Goal: Task Accomplishment & Management: Use online tool/utility

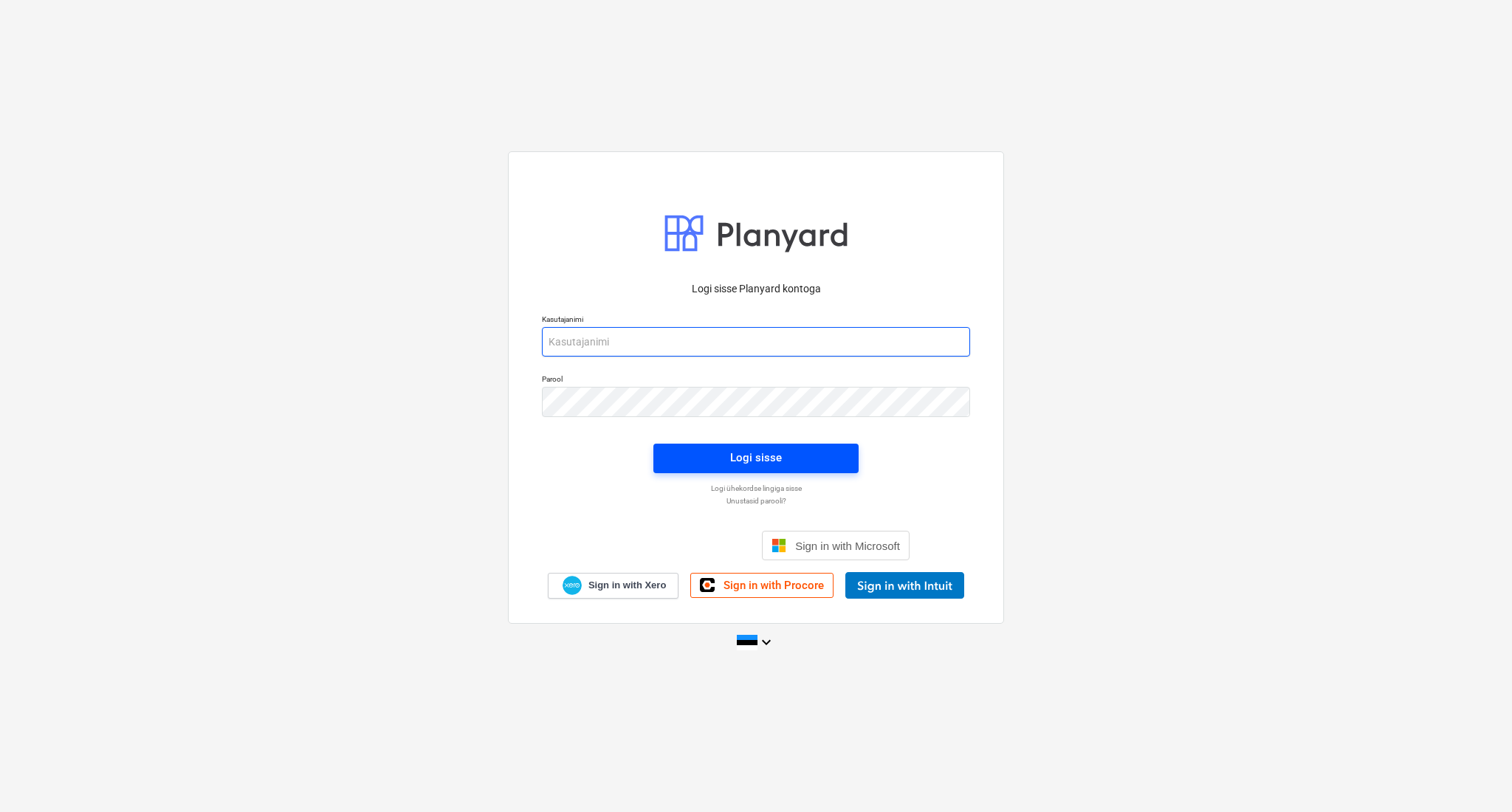
type input "[PERSON_NAME][EMAIL_ADDRESS][DOMAIN_NAME]"
click at [697, 456] on span "Logi sisse" at bounding box center [756, 457] width 170 height 19
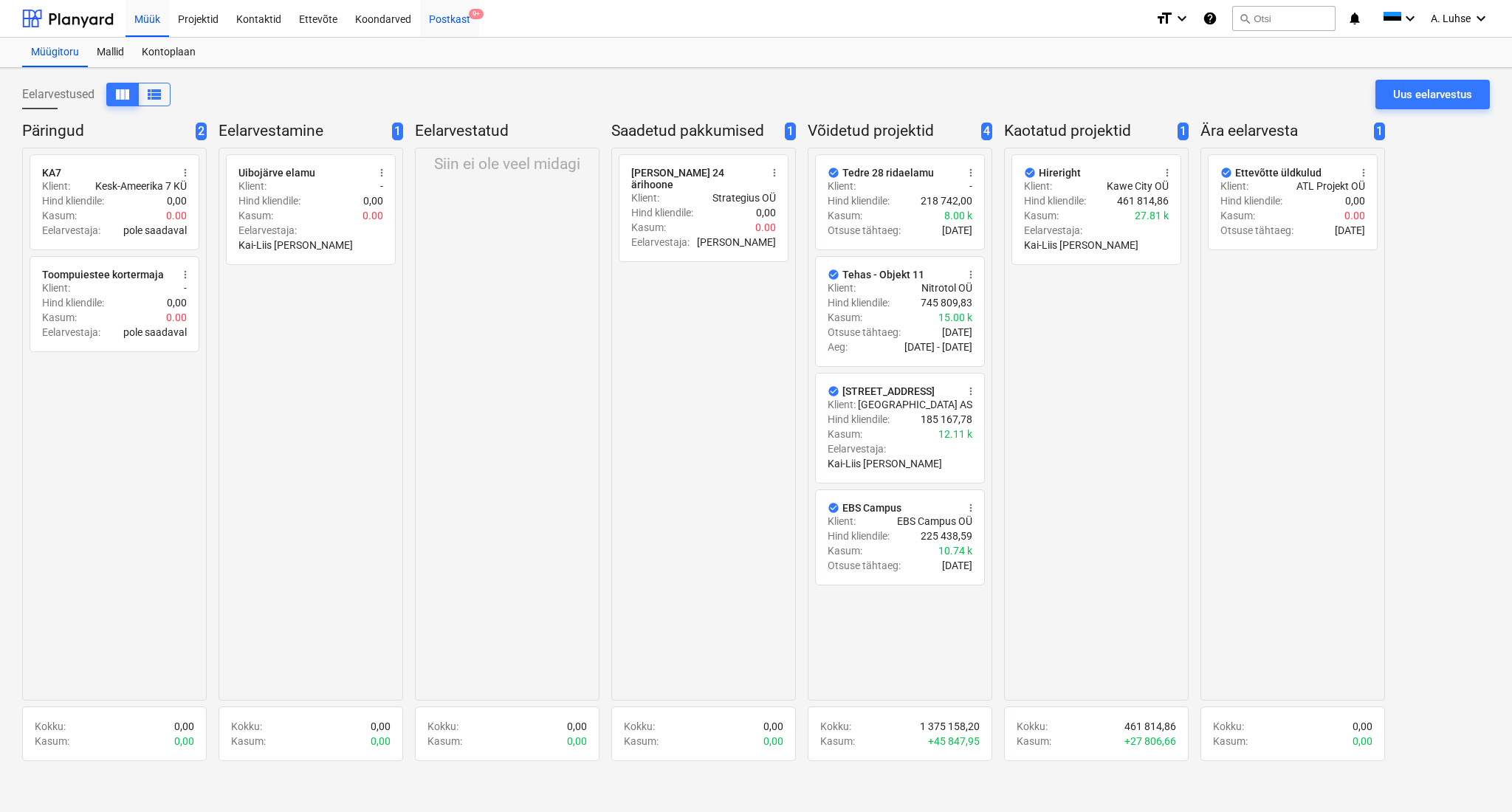
click at [434, 16] on div "Postkast 9+" at bounding box center [449, 18] width 59 height 37
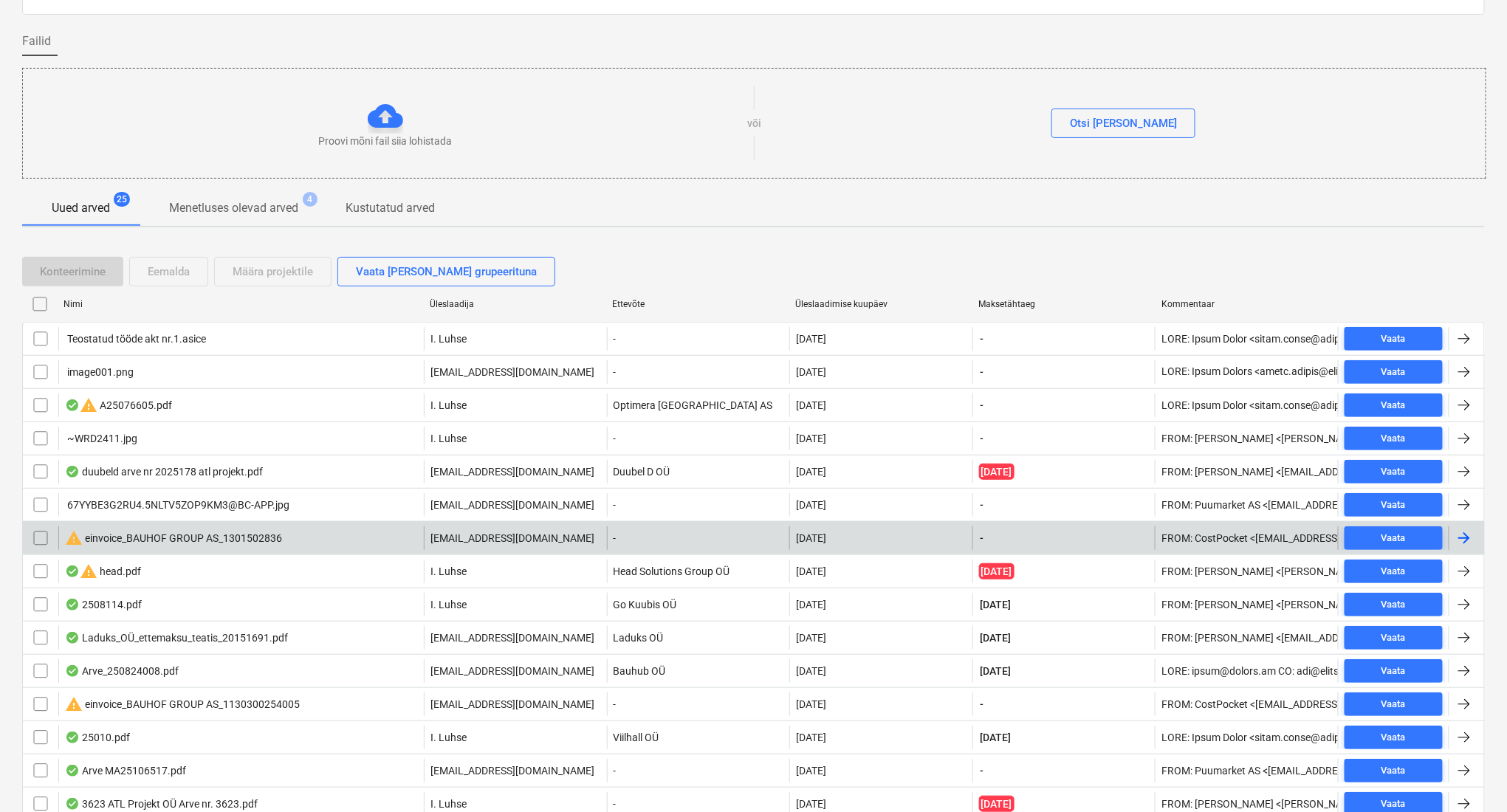
scroll to position [99, 0]
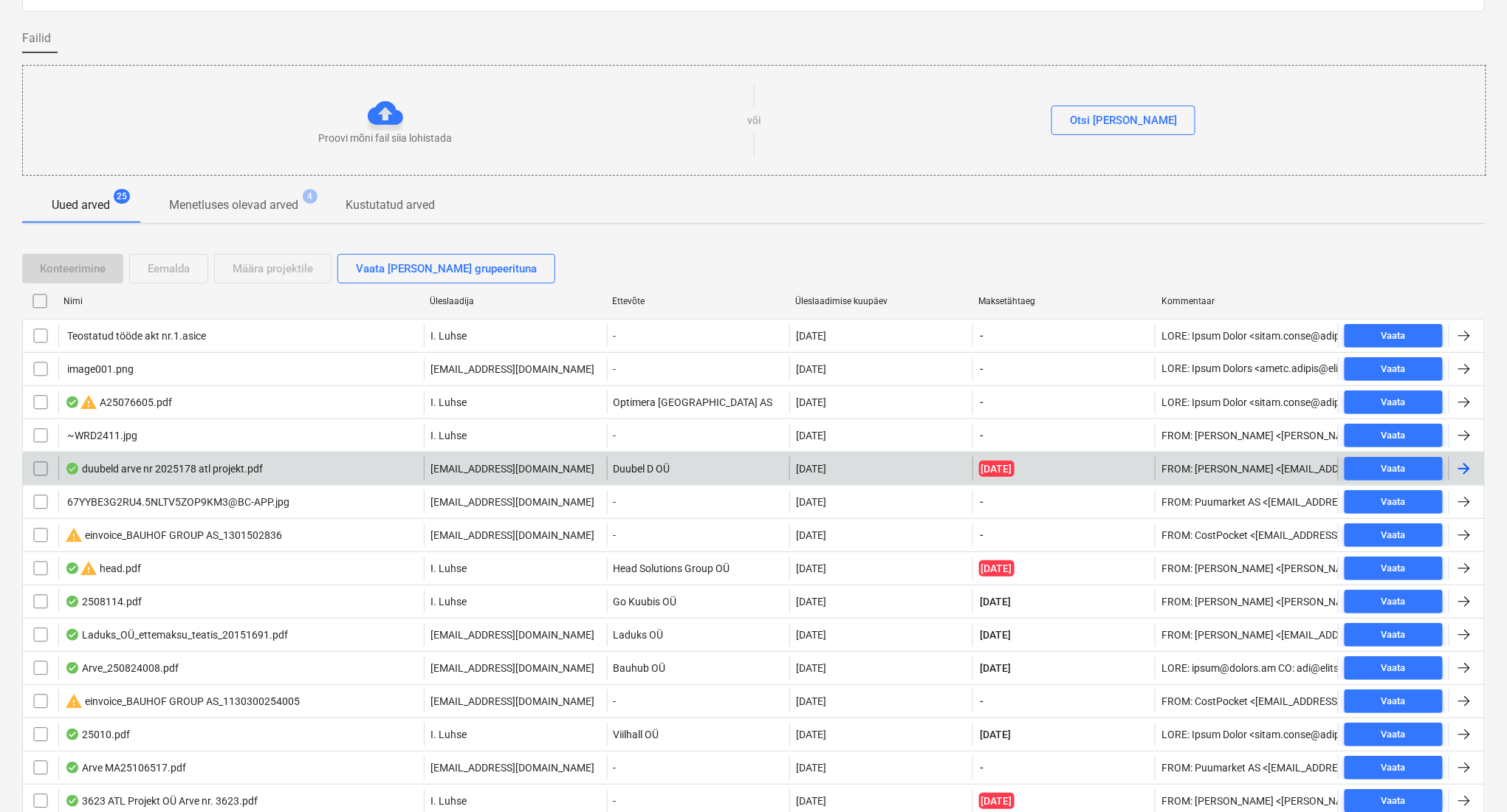
click at [293, 468] on div "duubeld arve nr 2025178 atl projekt.pdf" at bounding box center [241, 468] width 365 height 24
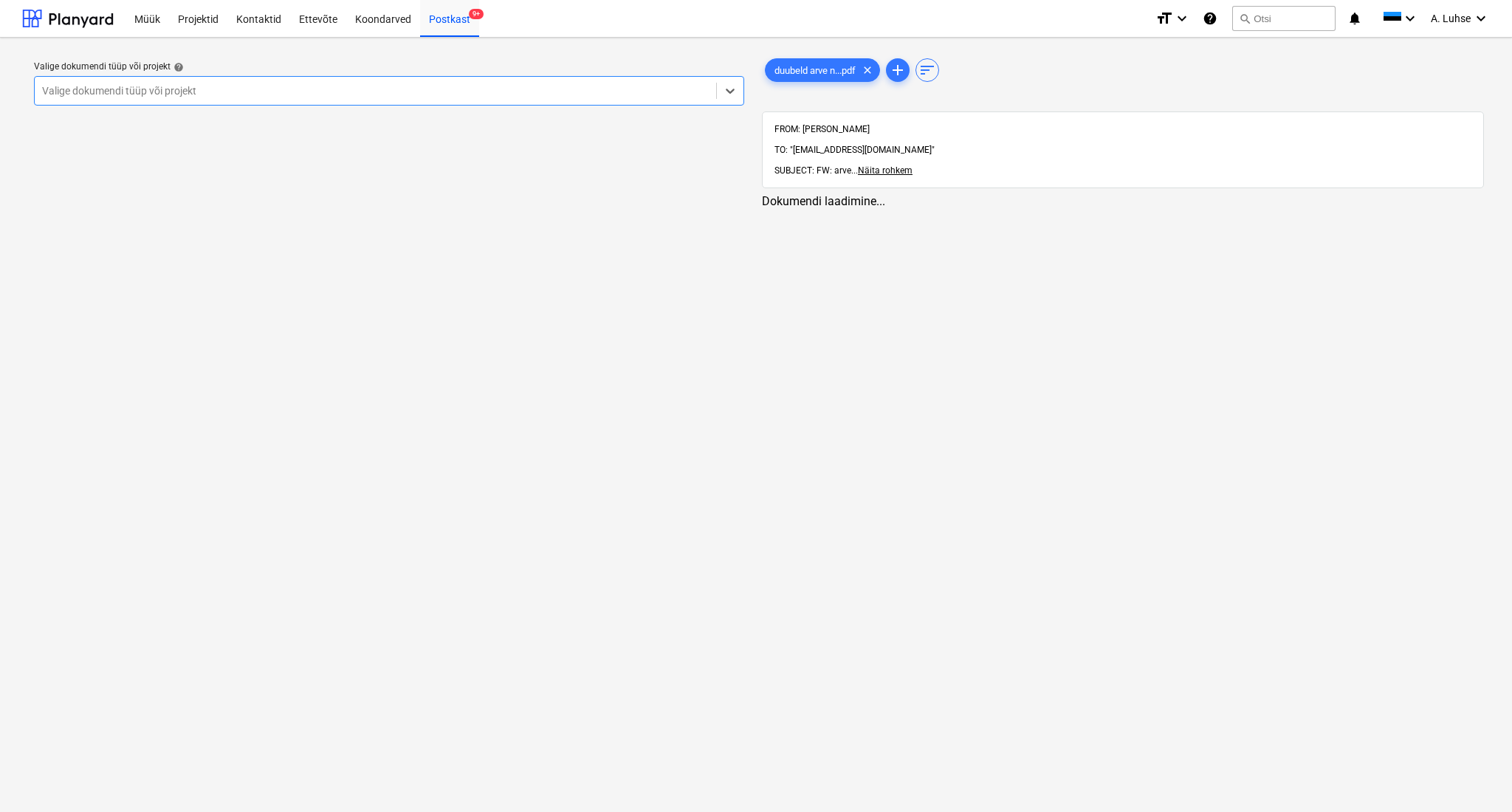
click at [190, 95] on div at bounding box center [375, 90] width 666 height 15
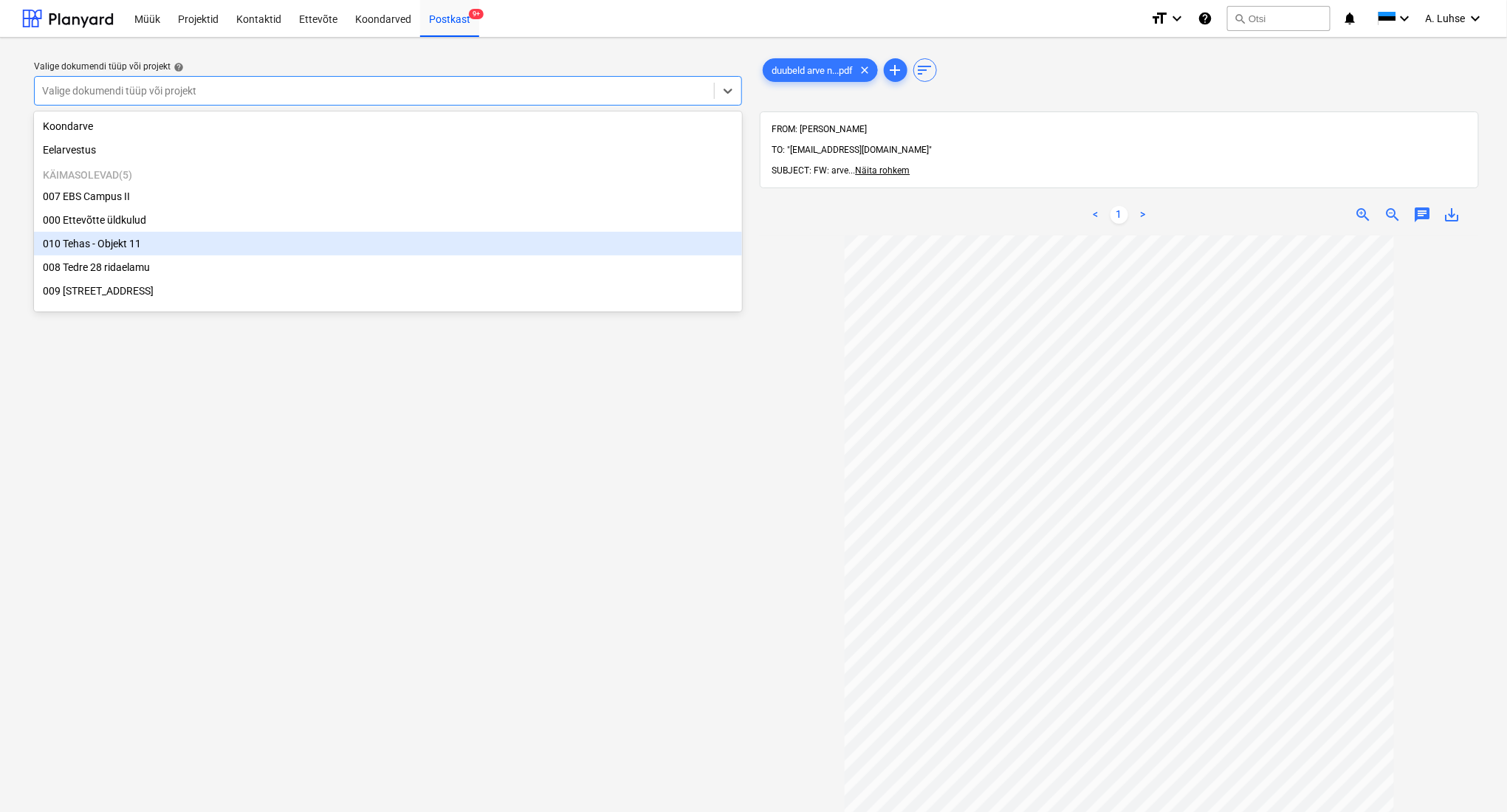
click at [206, 250] on div "010 Tehas - Objekt 11" at bounding box center [387, 243] width 708 height 24
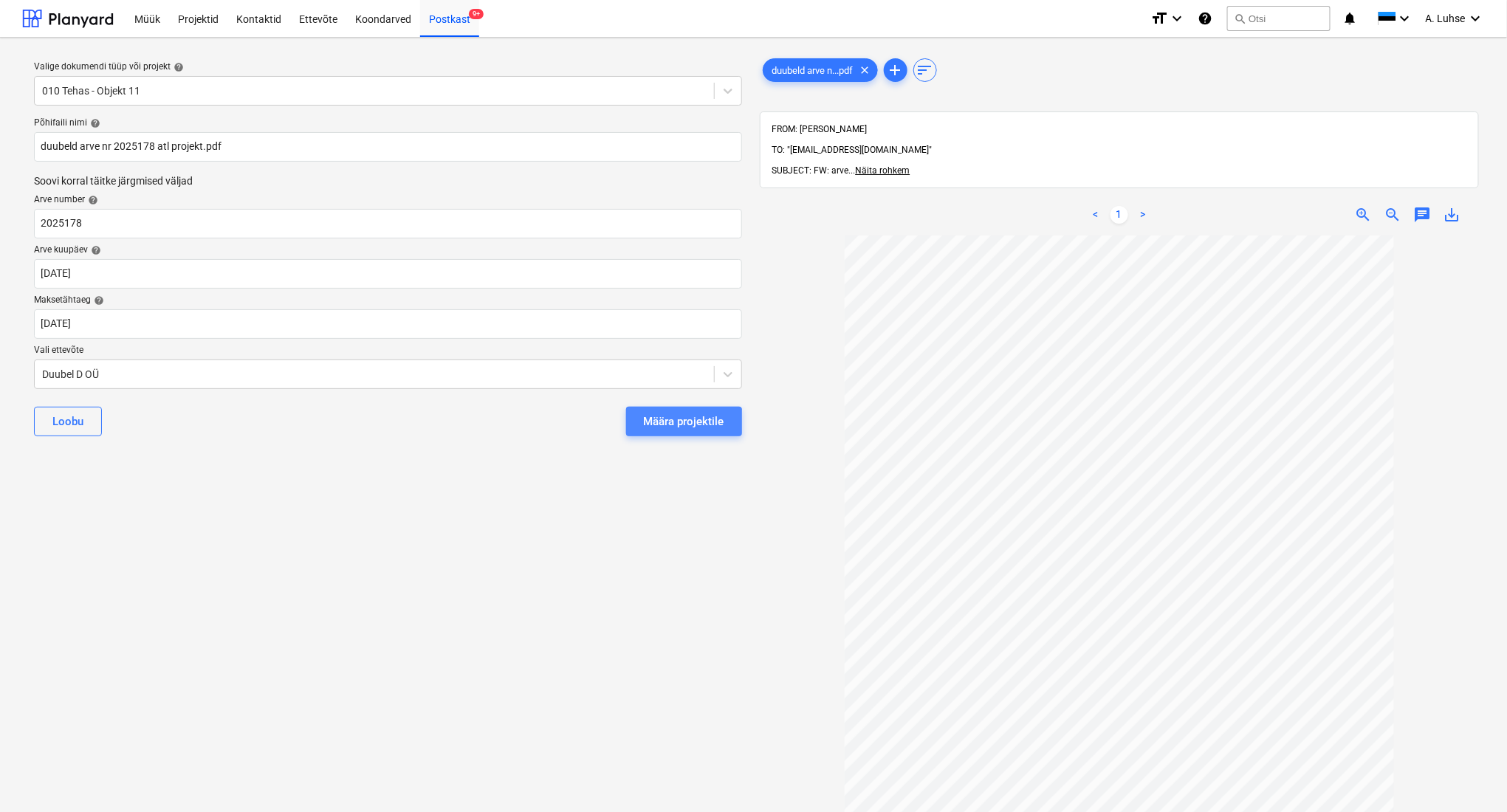
click at [652, 425] on div "Määra projektile" at bounding box center [684, 421] width 80 height 19
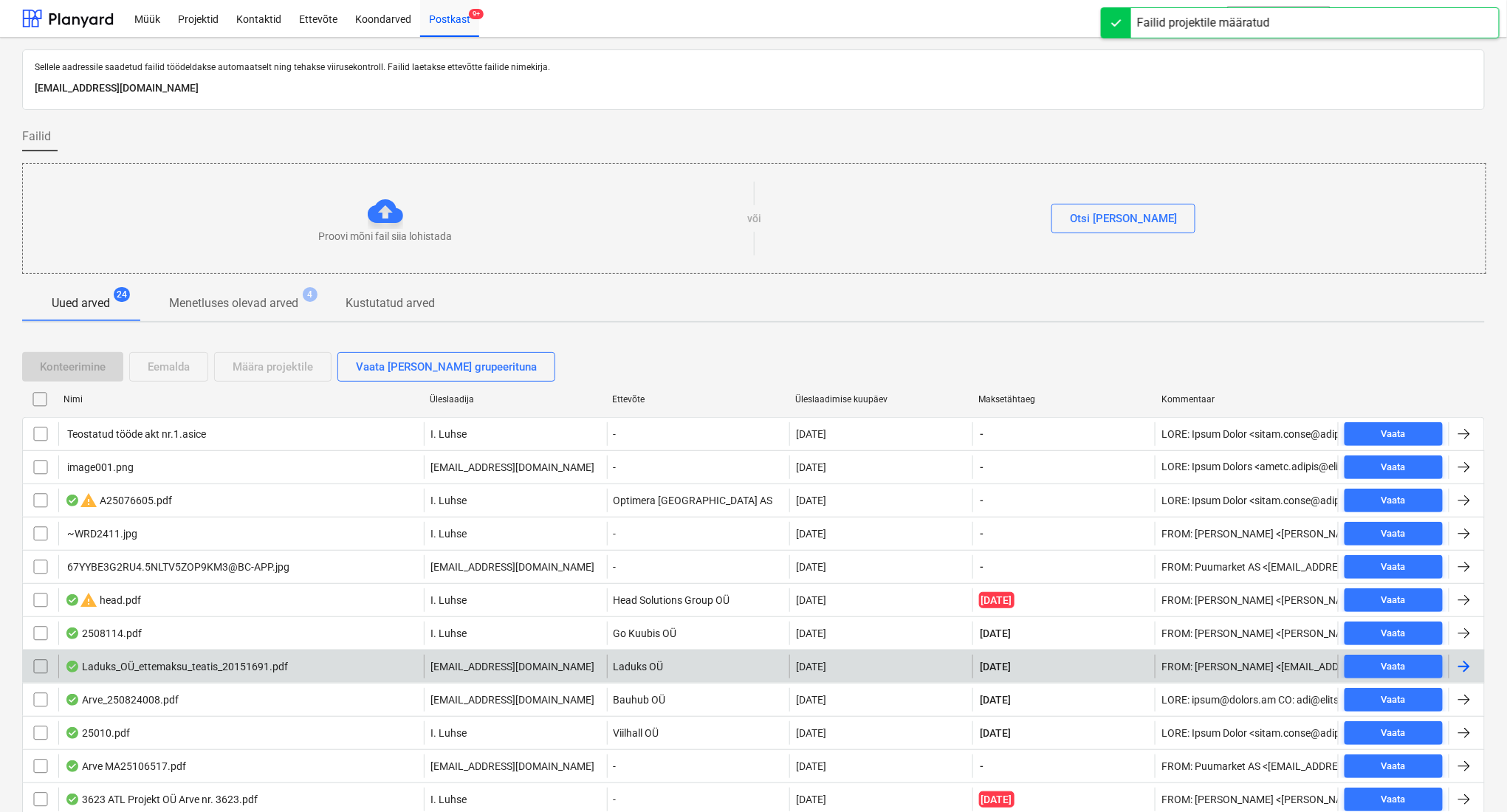
click at [350, 662] on div "Laduks_OÜ_ettemaksu_teatis_20151691.pdf" at bounding box center [241, 666] width 365 height 24
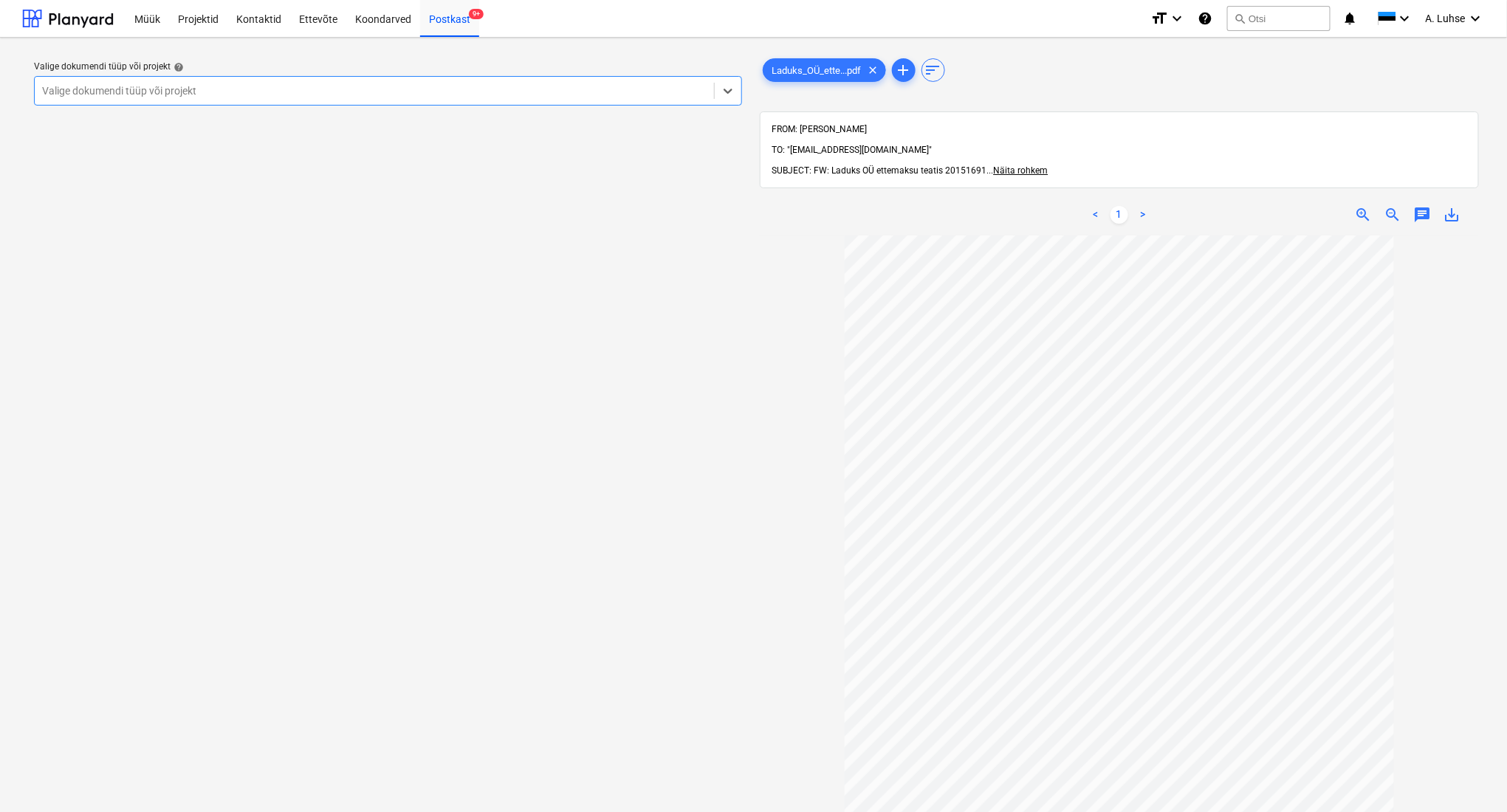
click at [305, 95] on div at bounding box center [374, 90] width 665 height 15
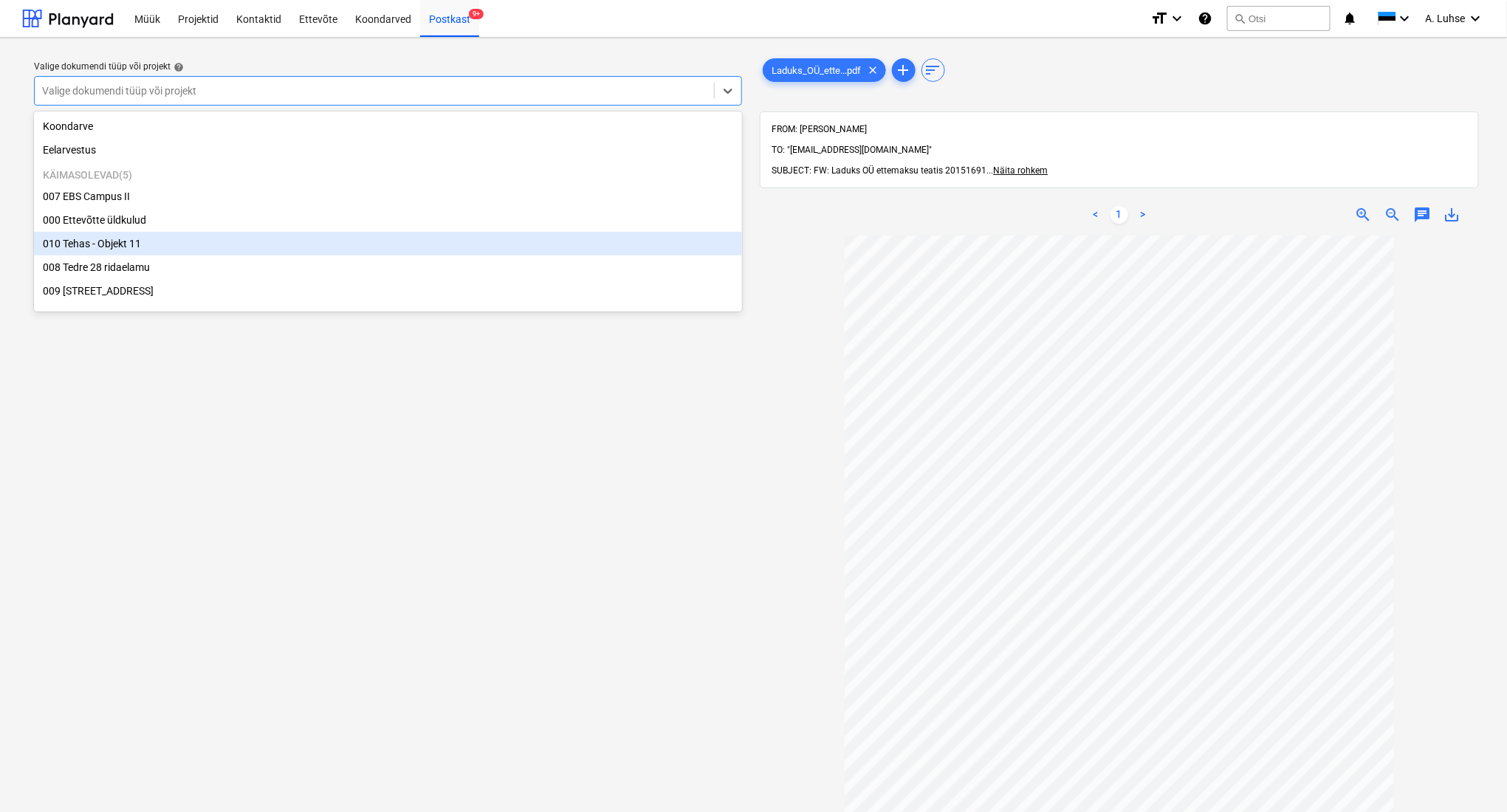
click at [286, 253] on div "010 Tehas - Objekt 11" at bounding box center [387, 243] width 708 height 24
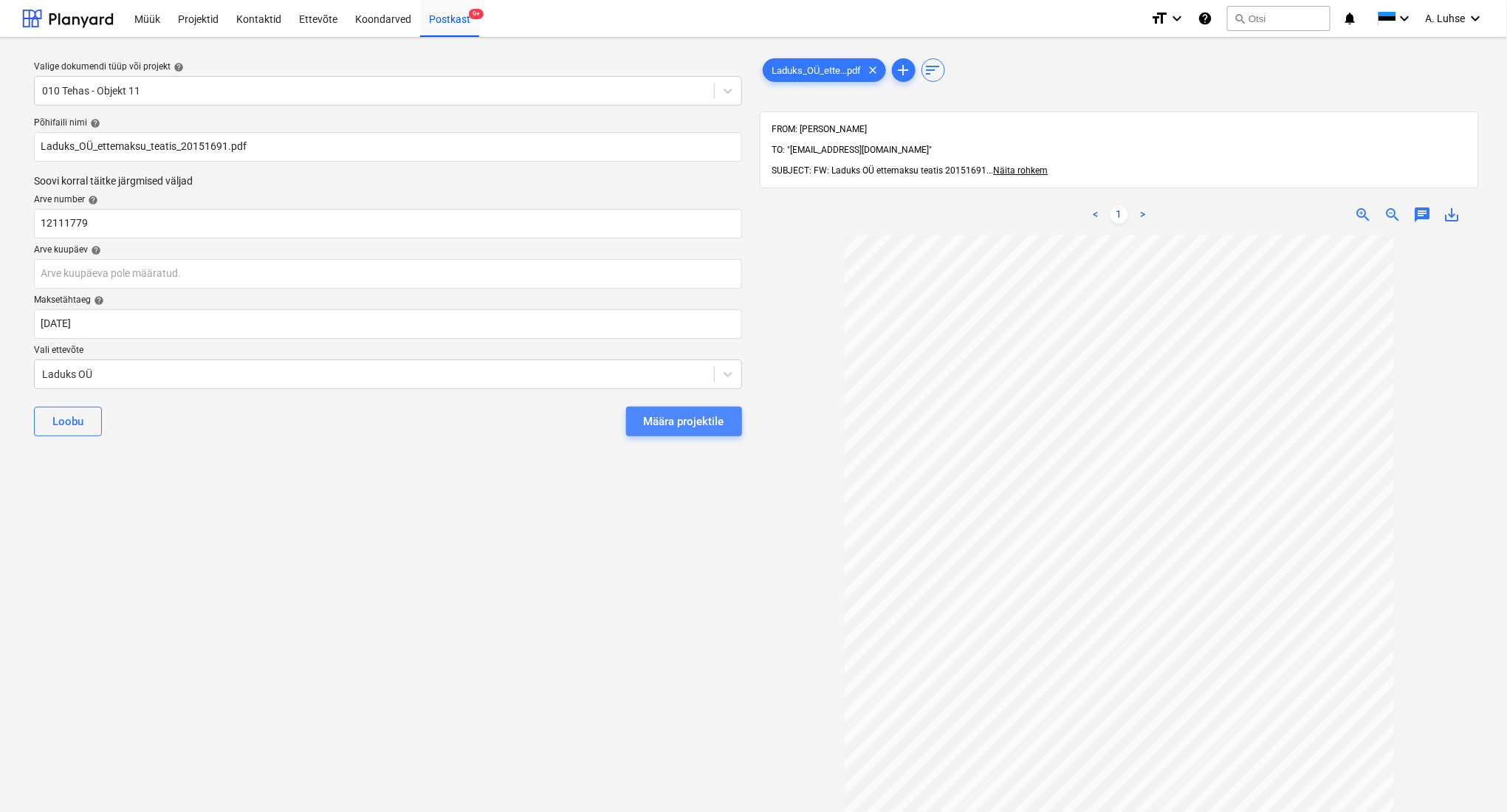
click at [663, 434] on button "Määra projektile" at bounding box center [684, 421] width 116 height 30
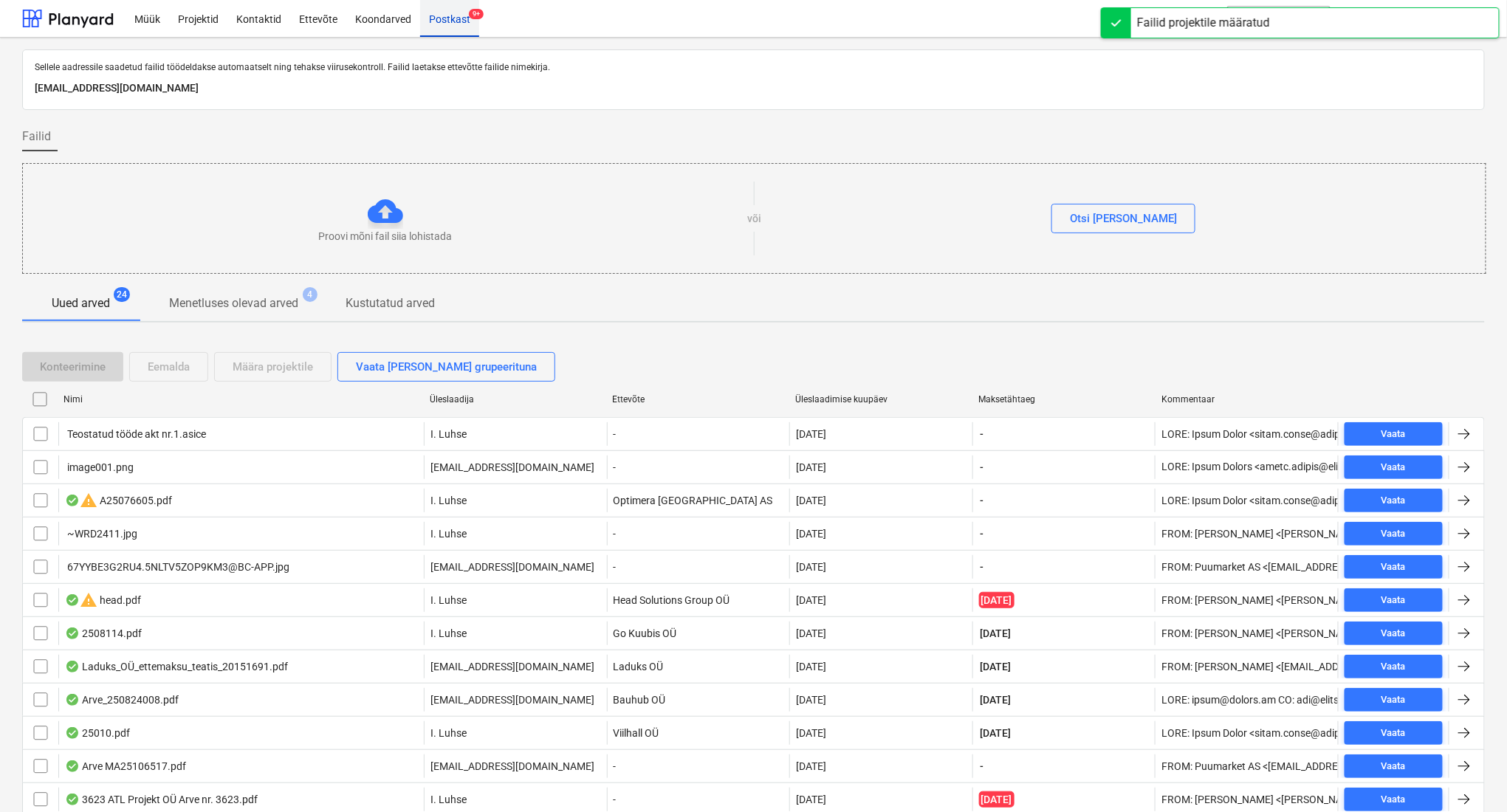
click at [447, 29] on div "Postkast 9+" at bounding box center [449, 18] width 59 height 37
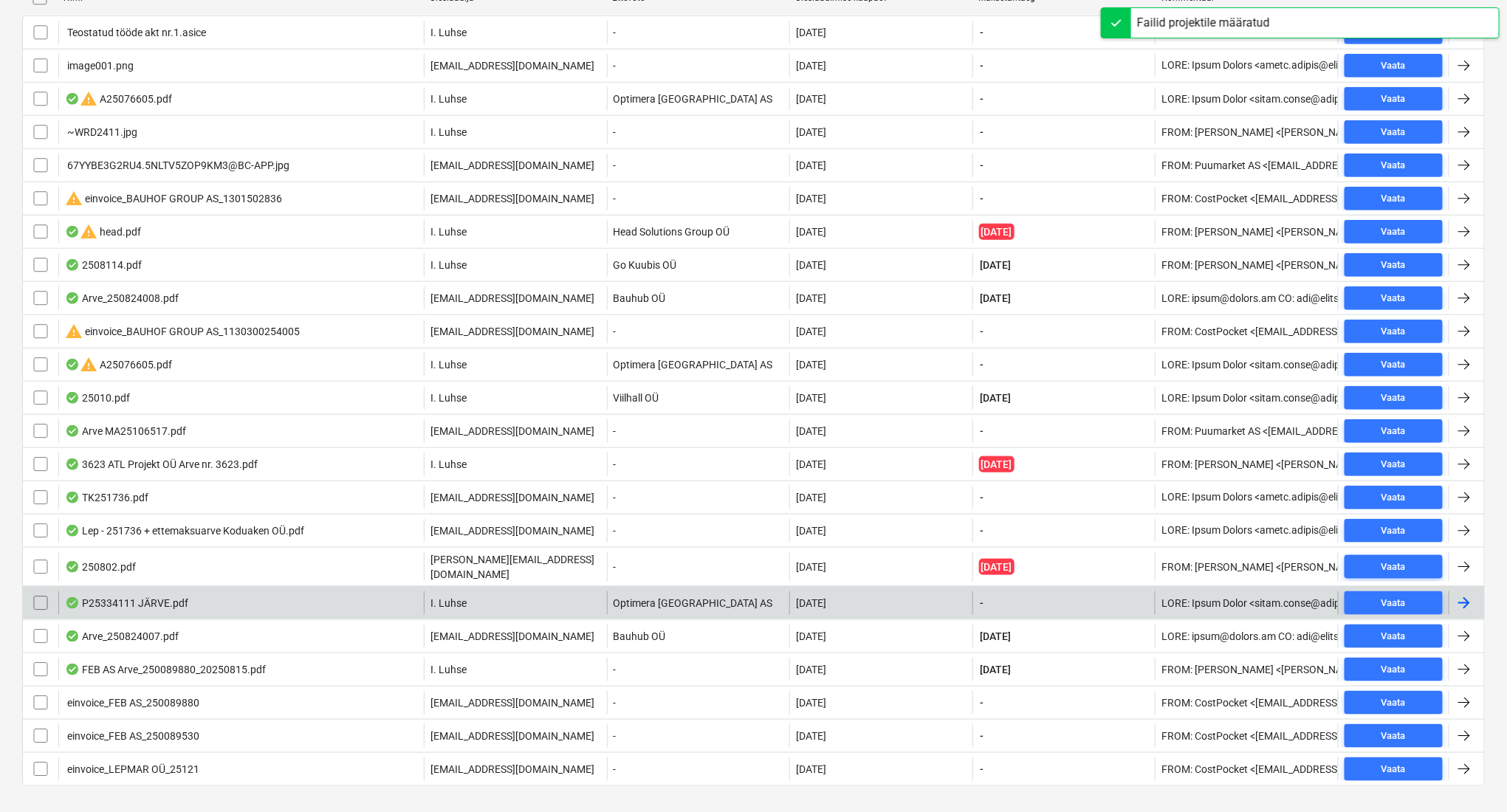
scroll to position [422, 0]
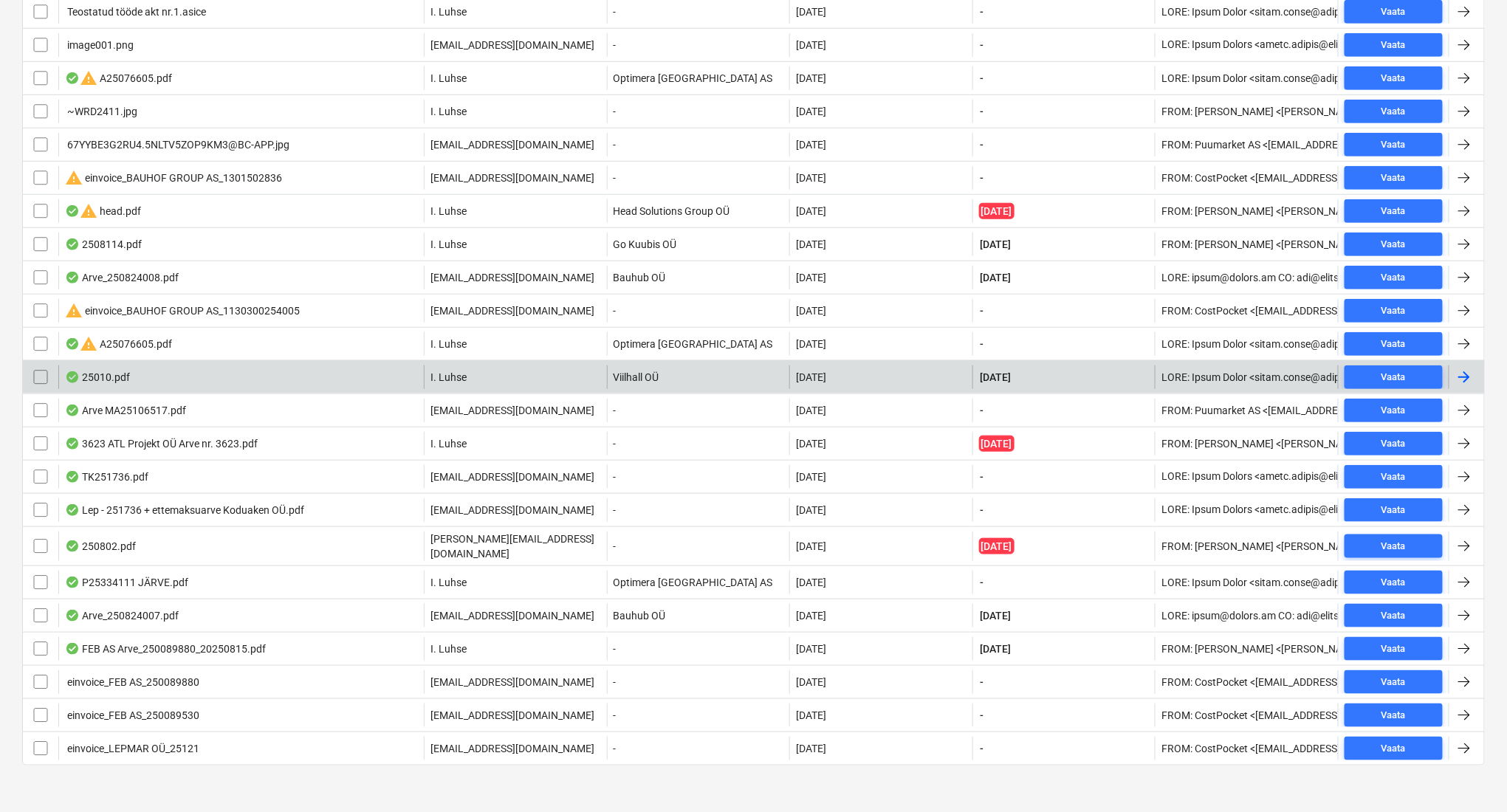
click at [339, 383] on div "25010.pdf" at bounding box center [241, 377] width 365 height 24
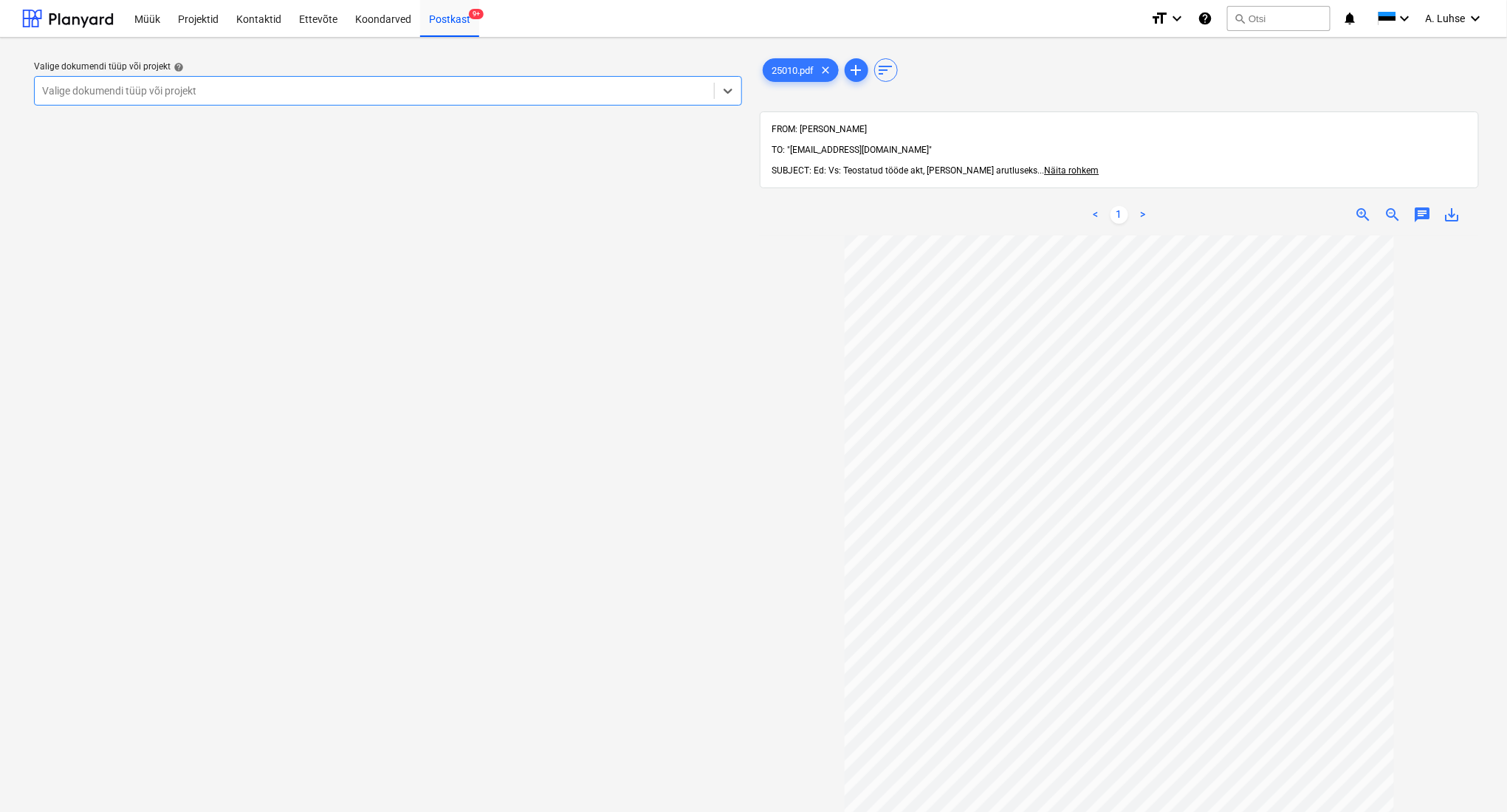
click at [296, 95] on div at bounding box center [374, 90] width 665 height 15
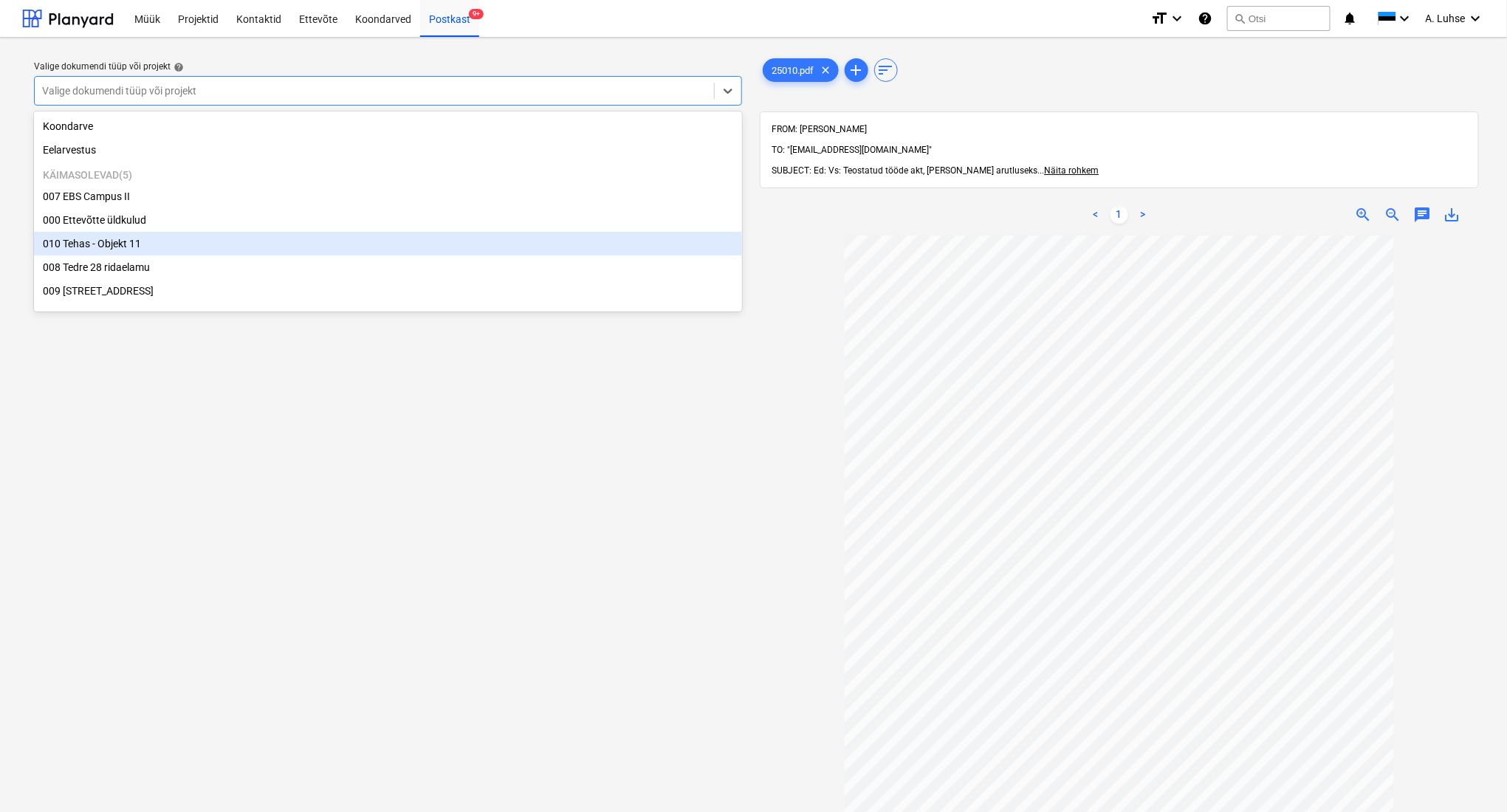
click at [284, 249] on div "010 Tehas - Objekt 11" at bounding box center [387, 243] width 708 height 24
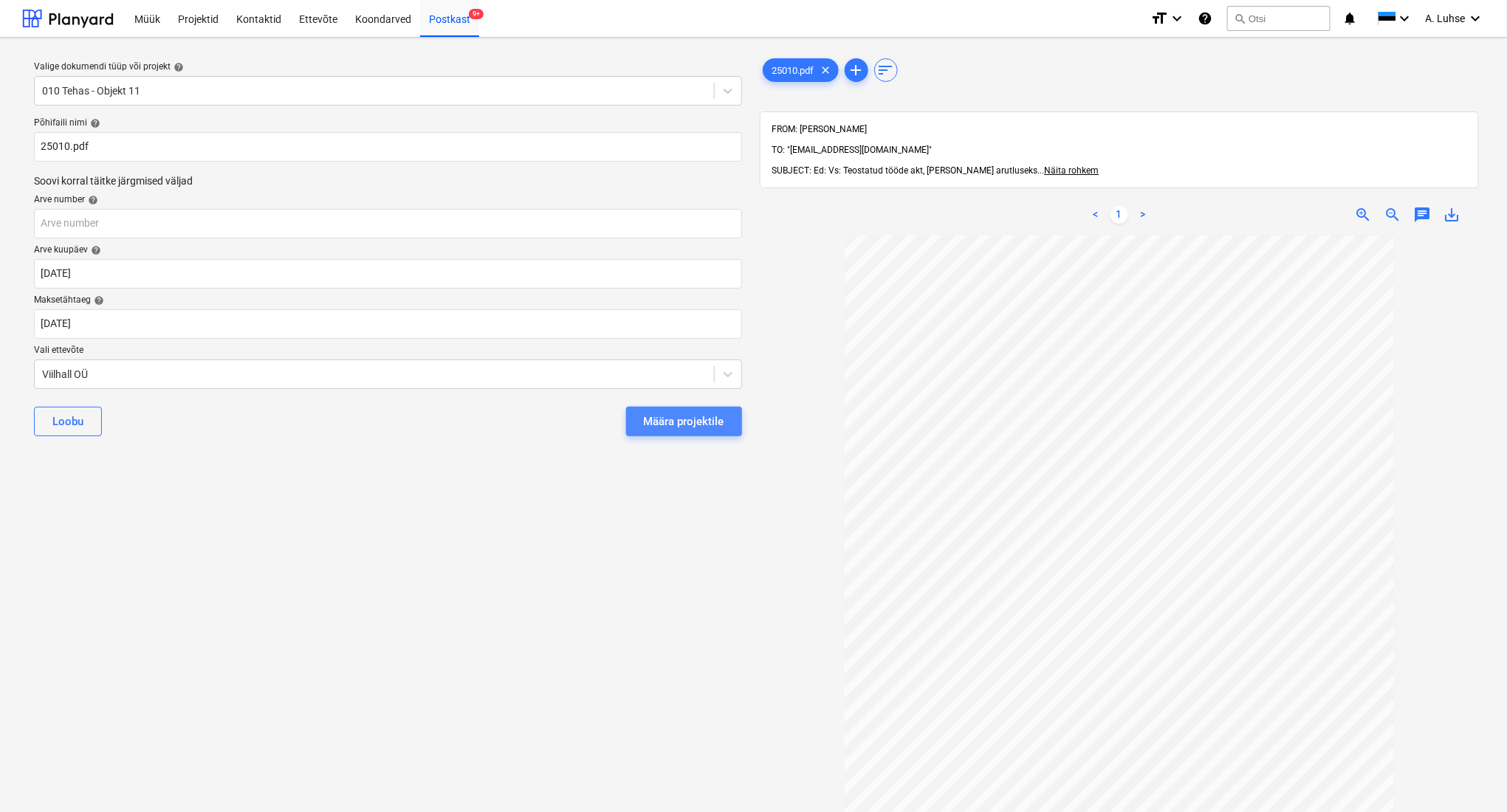
click at [666, 420] on div "Määra projektile" at bounding box center [684, 421] width 80 height 19
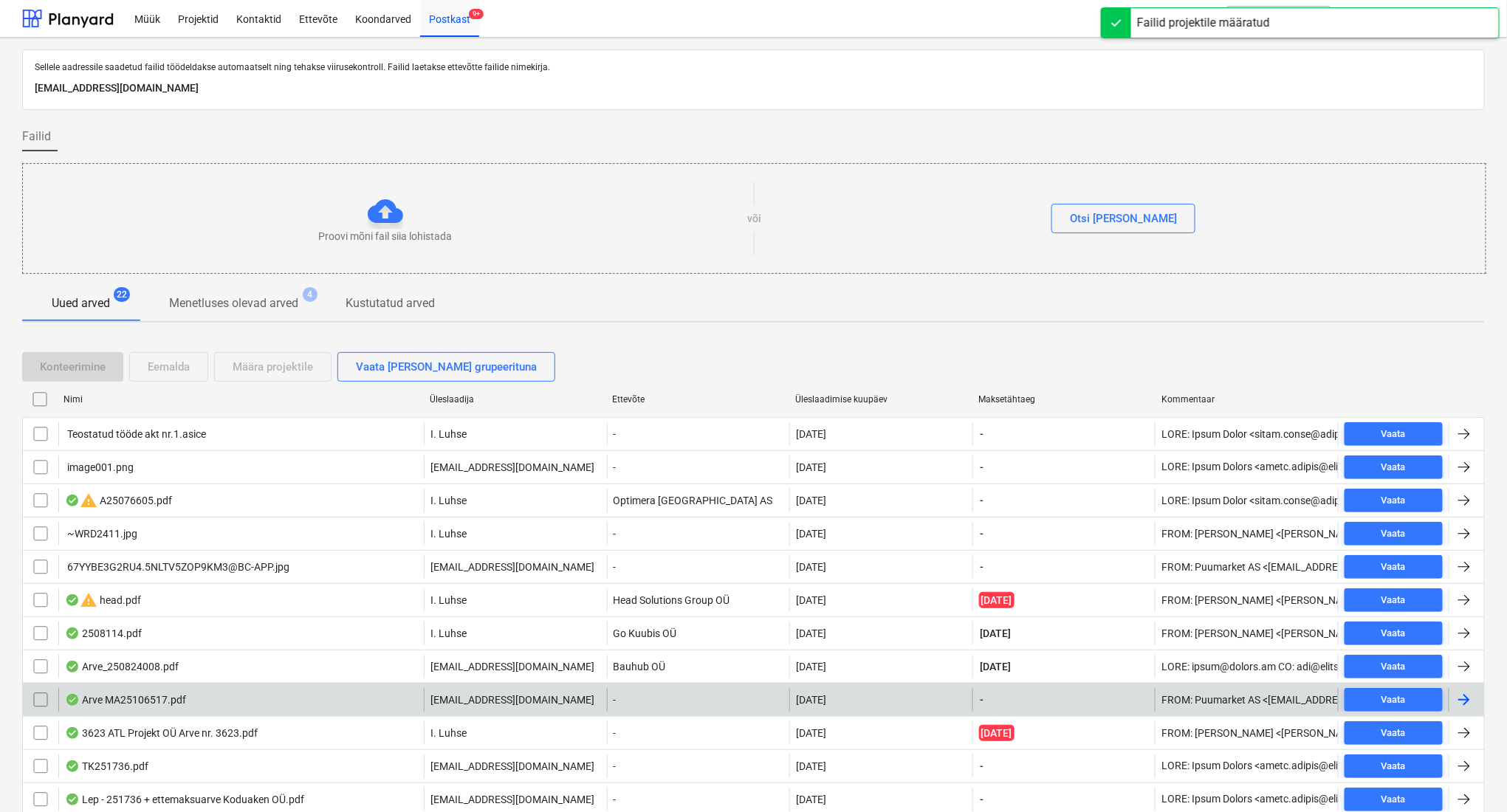
click at [269, 700] on div "Arve MA25106517.pdf" at bounding box center [241, 699] width 365 height 24
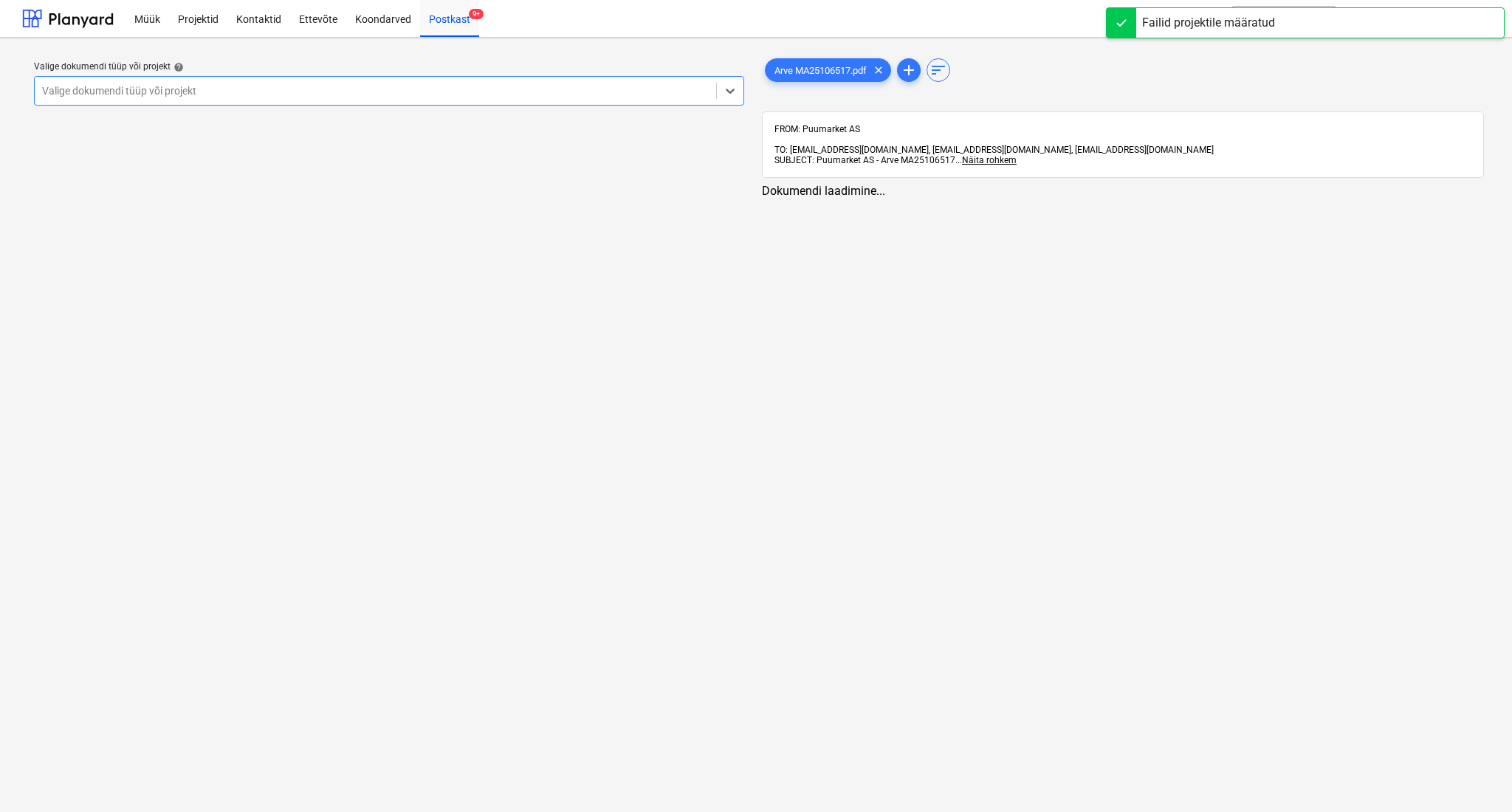
click at [390, 89] on div at bounding box center [375, 90] width 666 height 15
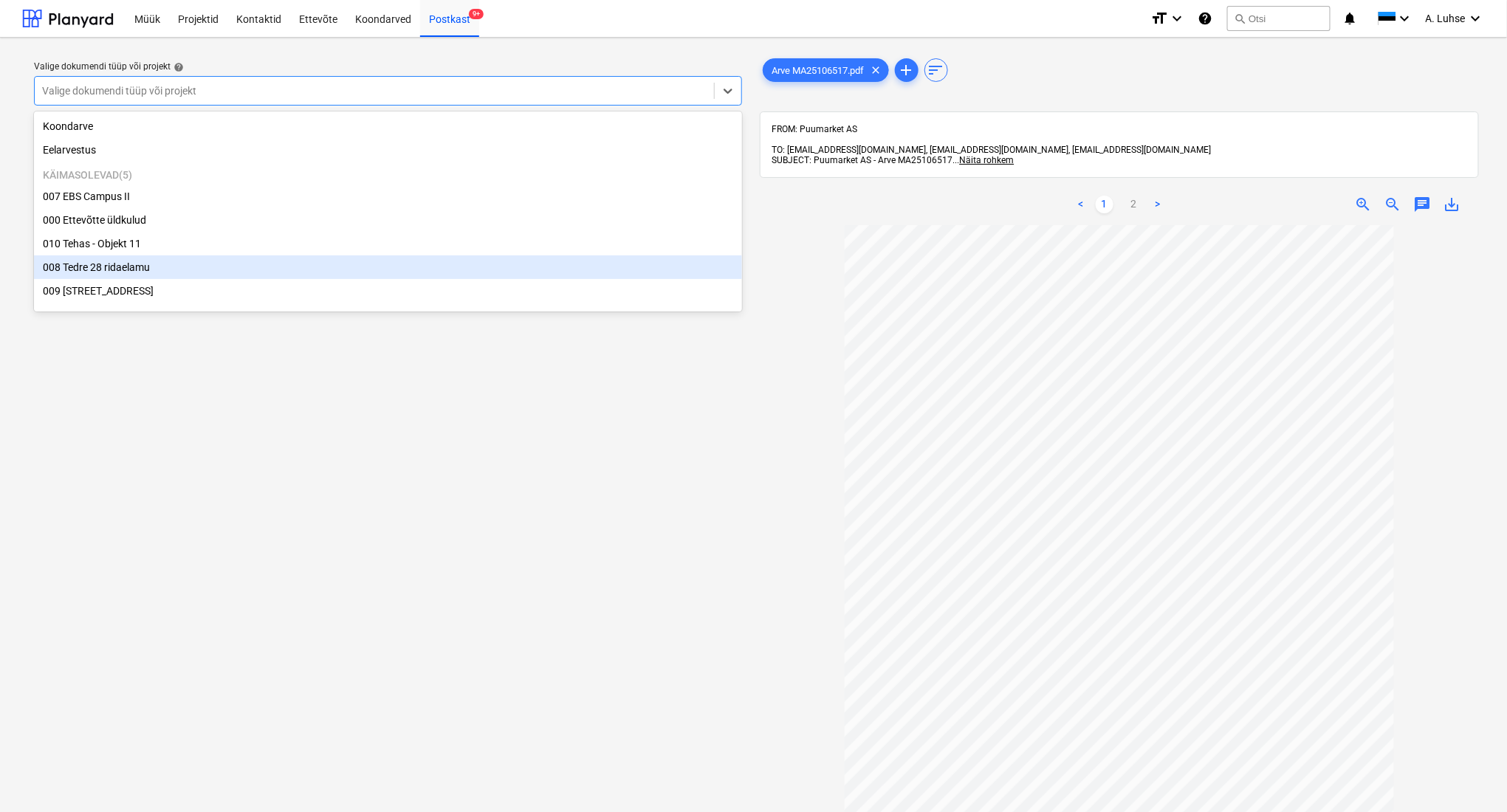
click at [502, 597] on div "Valige dokumendi tüüp või projekt help option 008 Tedre 28 ridaelamu focused, 6…" at bounding box center [387, 526] width 731 height 952
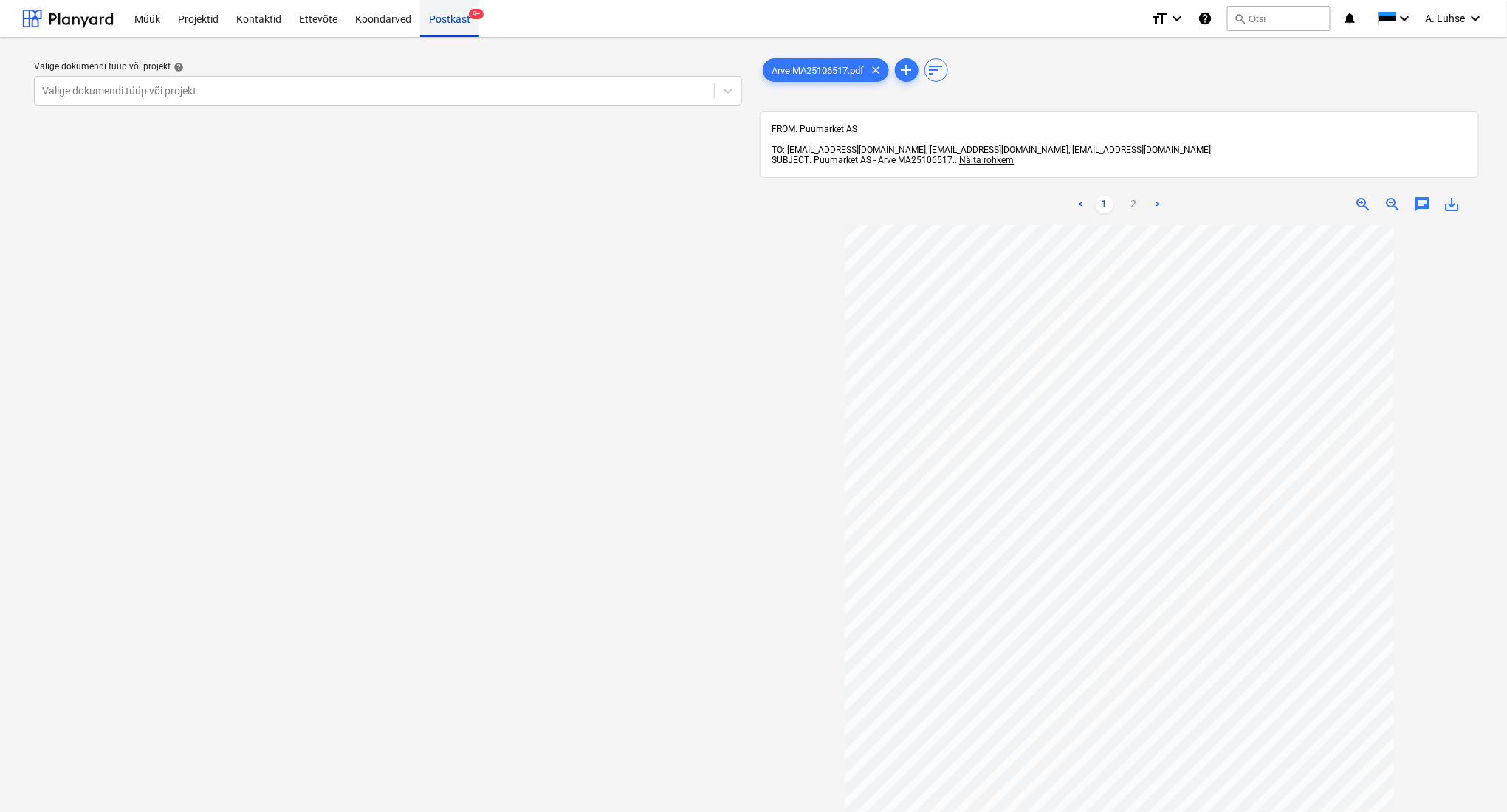
click at [455, 15] on div "Postkast 9+" at bounding box center [449, 18] width 59 height 37
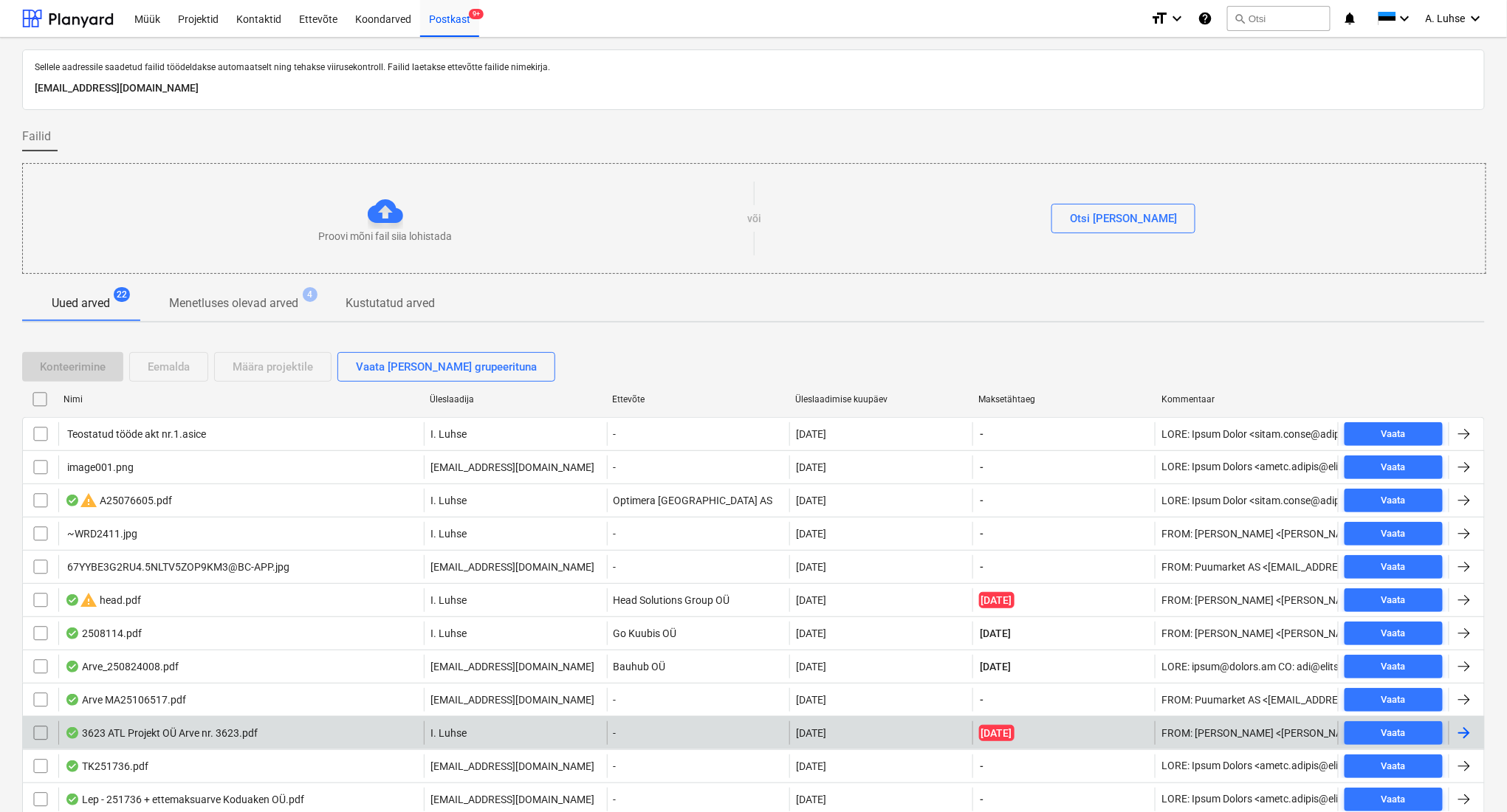
click at [290, 737] on div "3623 ATL Projekt OÜ Arve nr. 3623.pdf" at bounding box center [241, 733] width 365 height 24
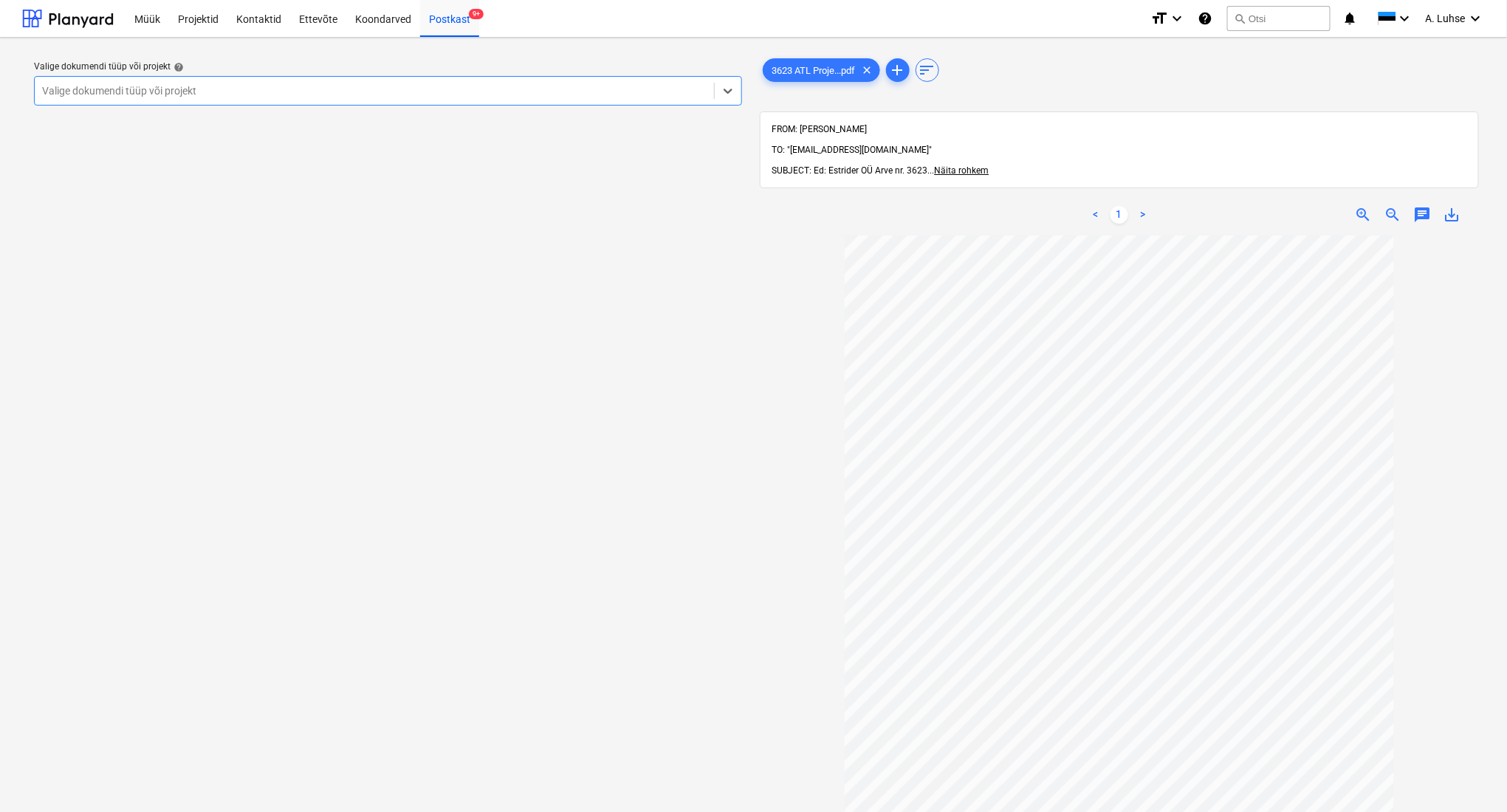
click at [316, 86] on div at bounding box center [374, 90] width 665 height 15
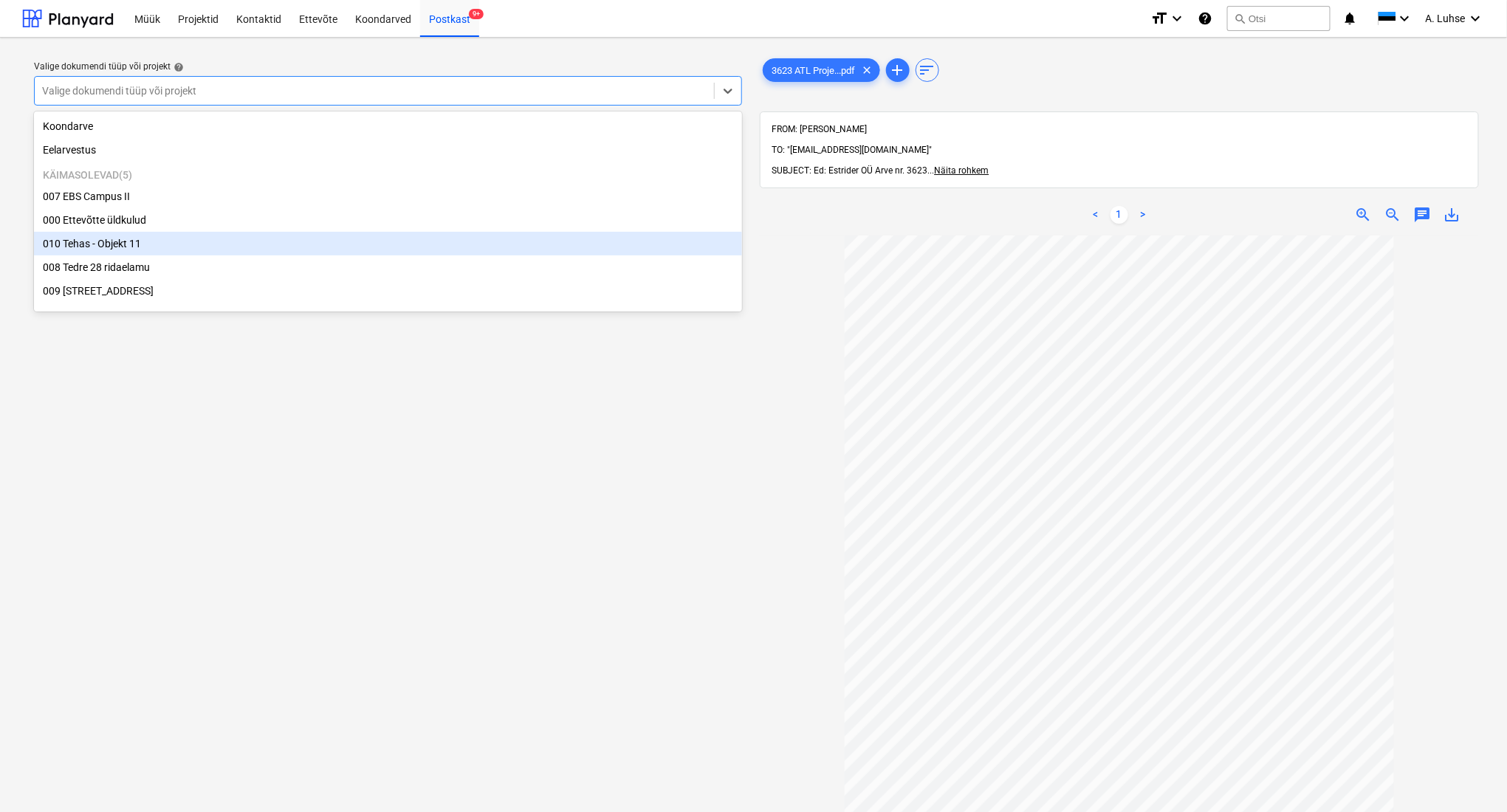
click at [311, 251] on div "010 Tehas - Objekt 11" at bounding box center [387, 243] width 708 height 24
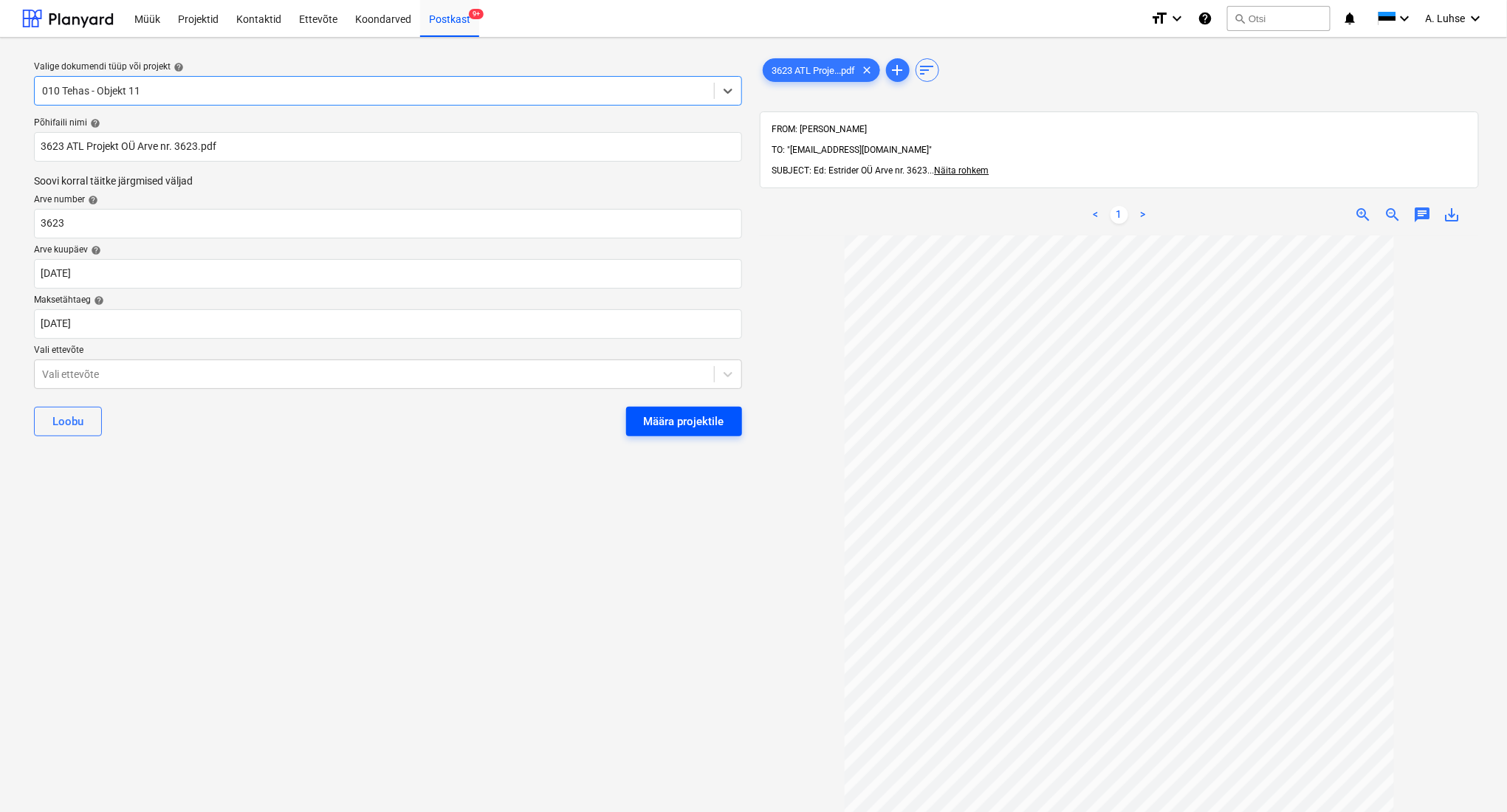
click at [653, 430] on div "Määra projektile" at bounding box center [684, 421] width 80 height 19
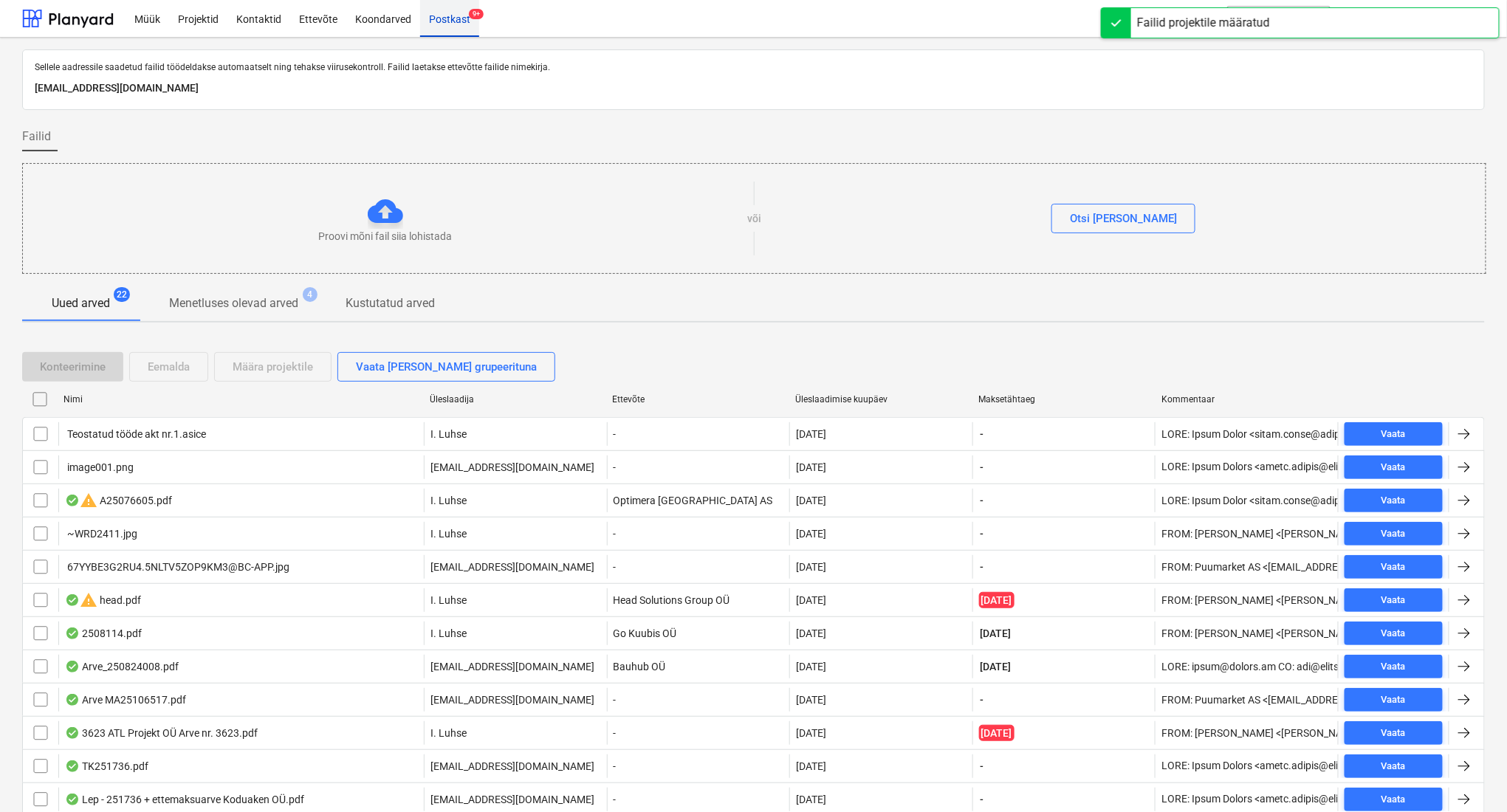
click at [445, 30] on div "Postkast 9+" at bounding box center [449, 18] width 59 height 37
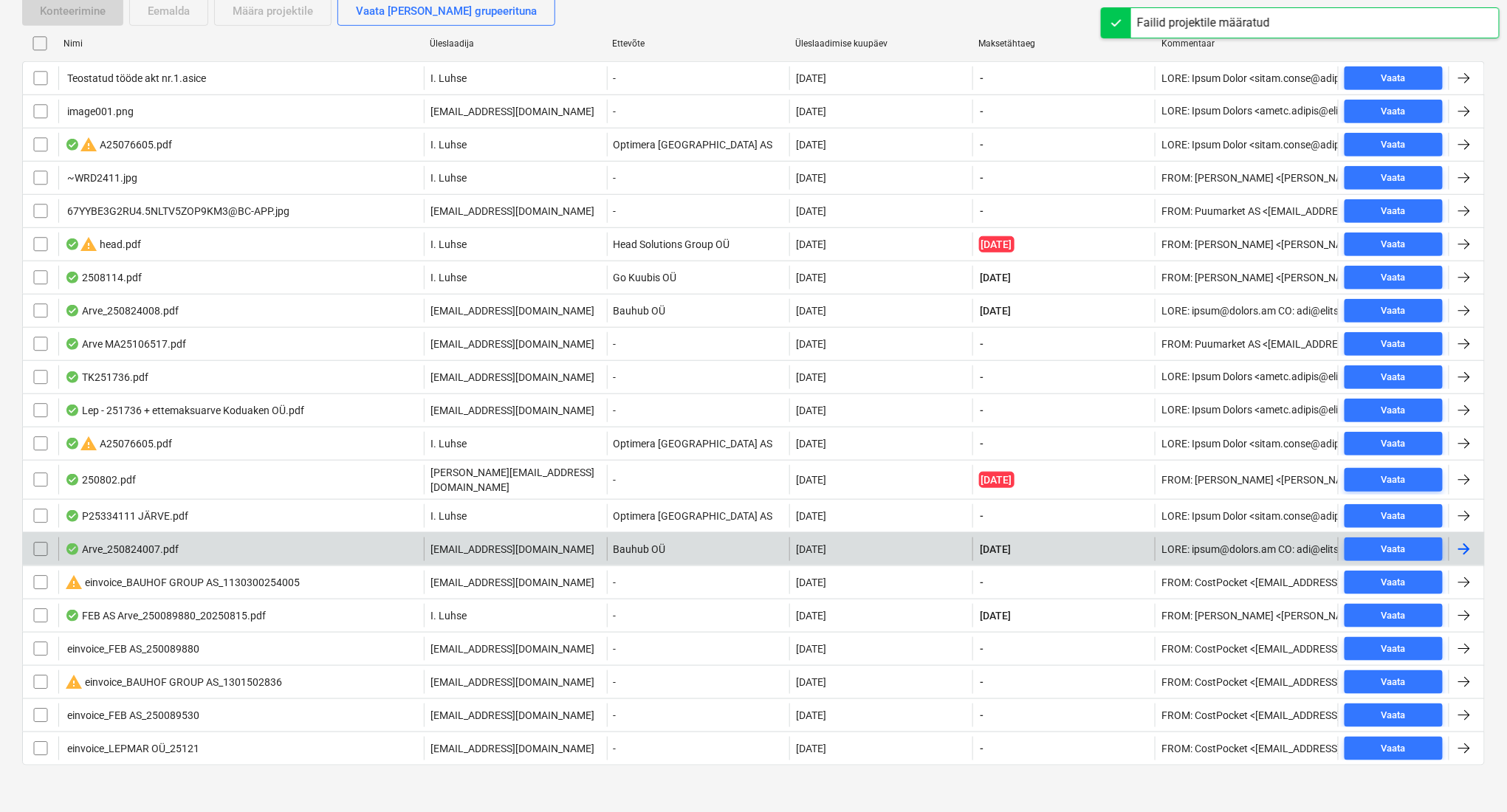
scroll to position [357, 0]
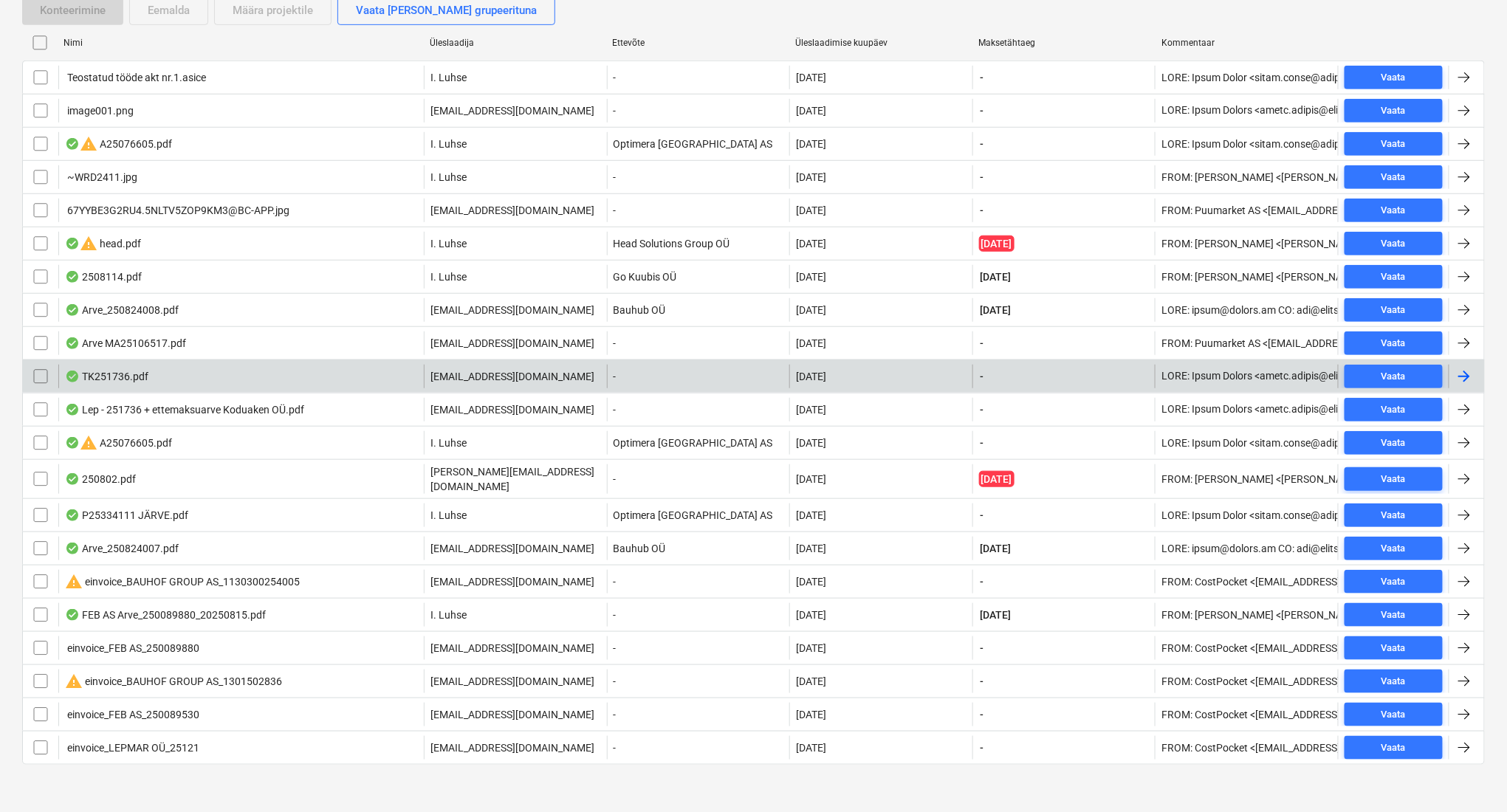
click at [360, 371] on div "TK251736.pdf" at bounding box center [241, 376] width 365 height 24
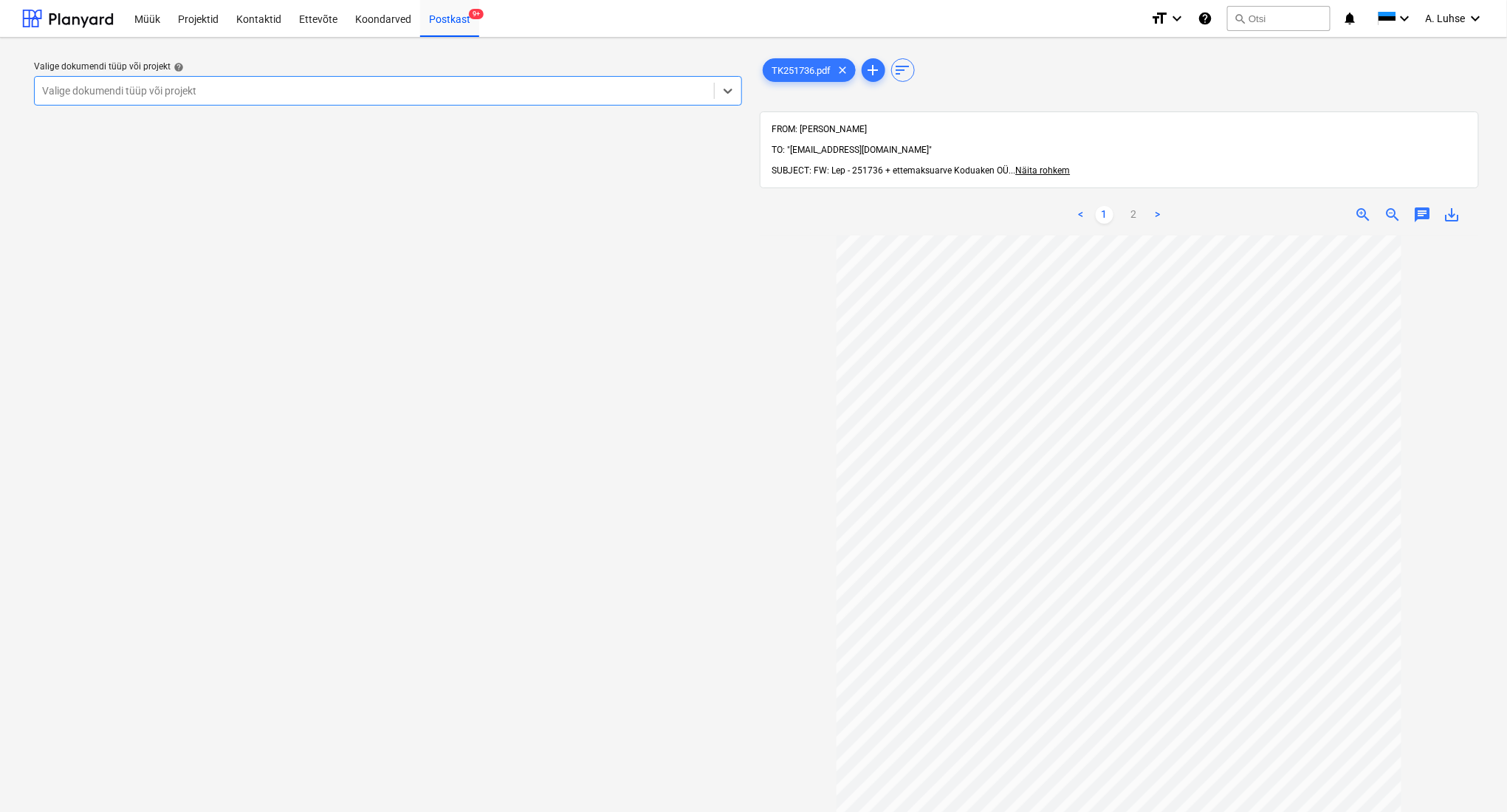
click at [437, 95] on div at bounding box center [374, 90] width 665 height 15
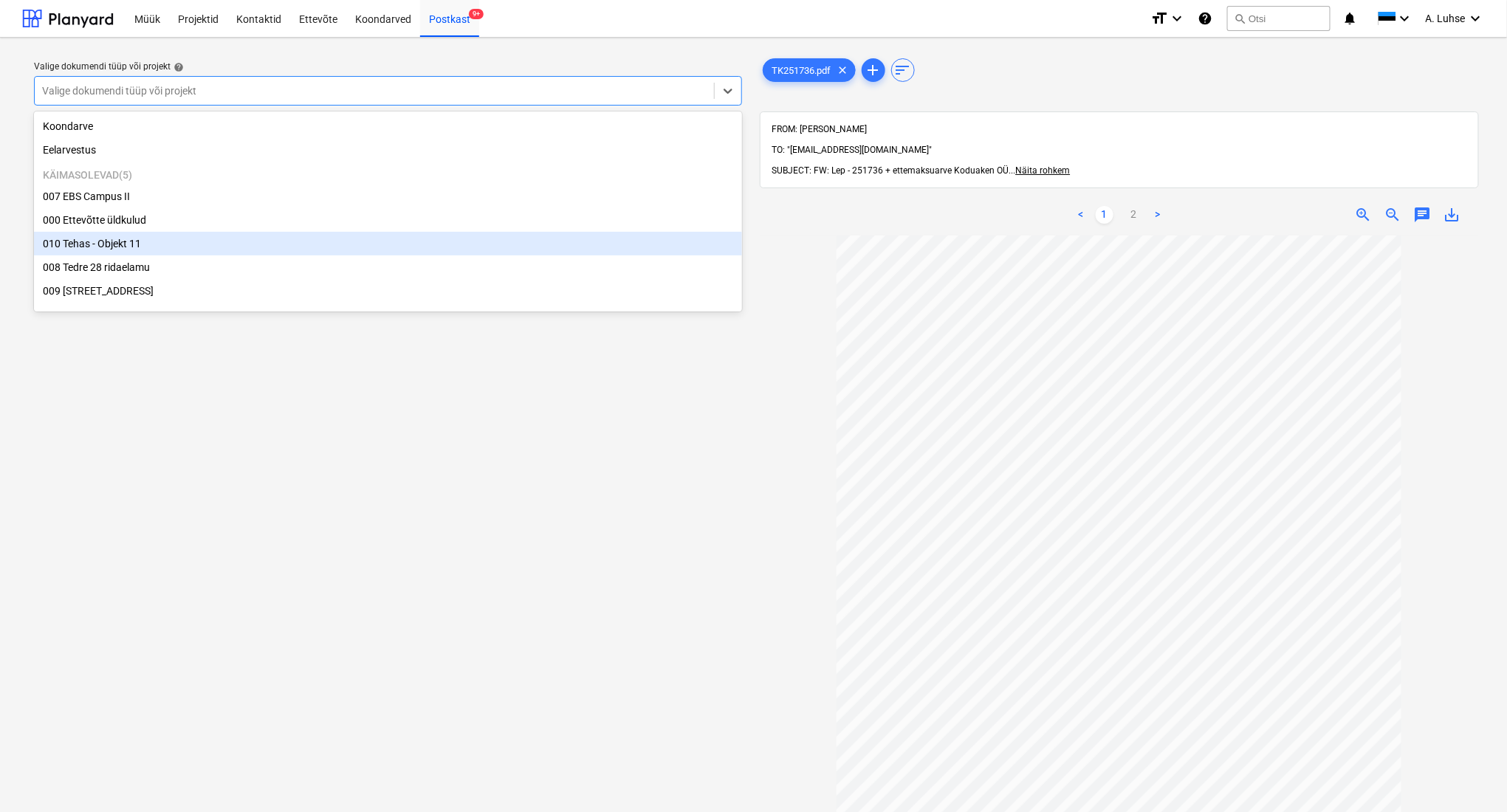
click at [400, 250] on div "010 Tehas - Objekt 11" at bounding box center [387, 243] width 708 height 24
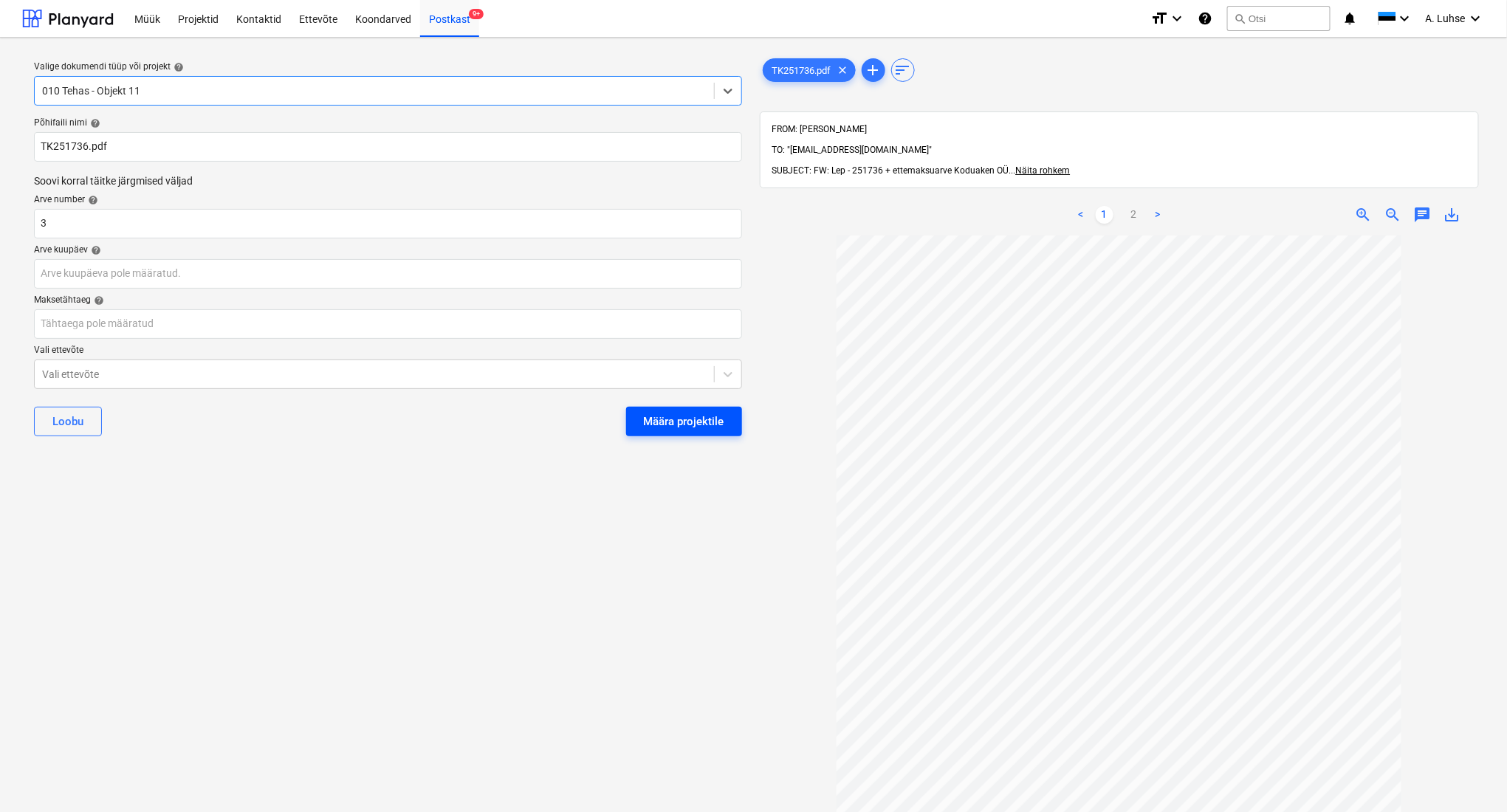
click at [663, 413] on div "Määra projektile" at bounding box center [684, 421] width 80 height 19
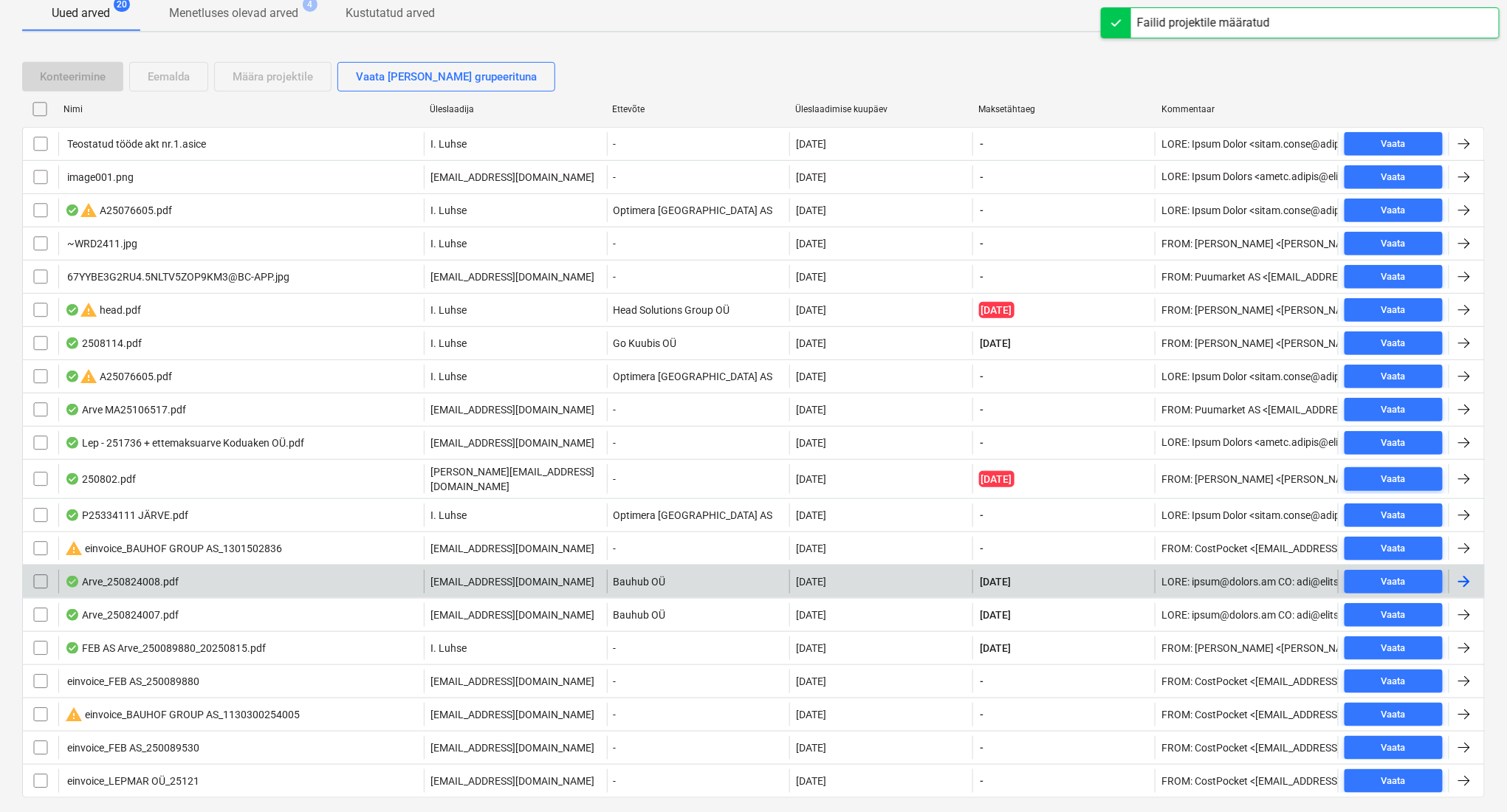
scroll to position [295, 0]
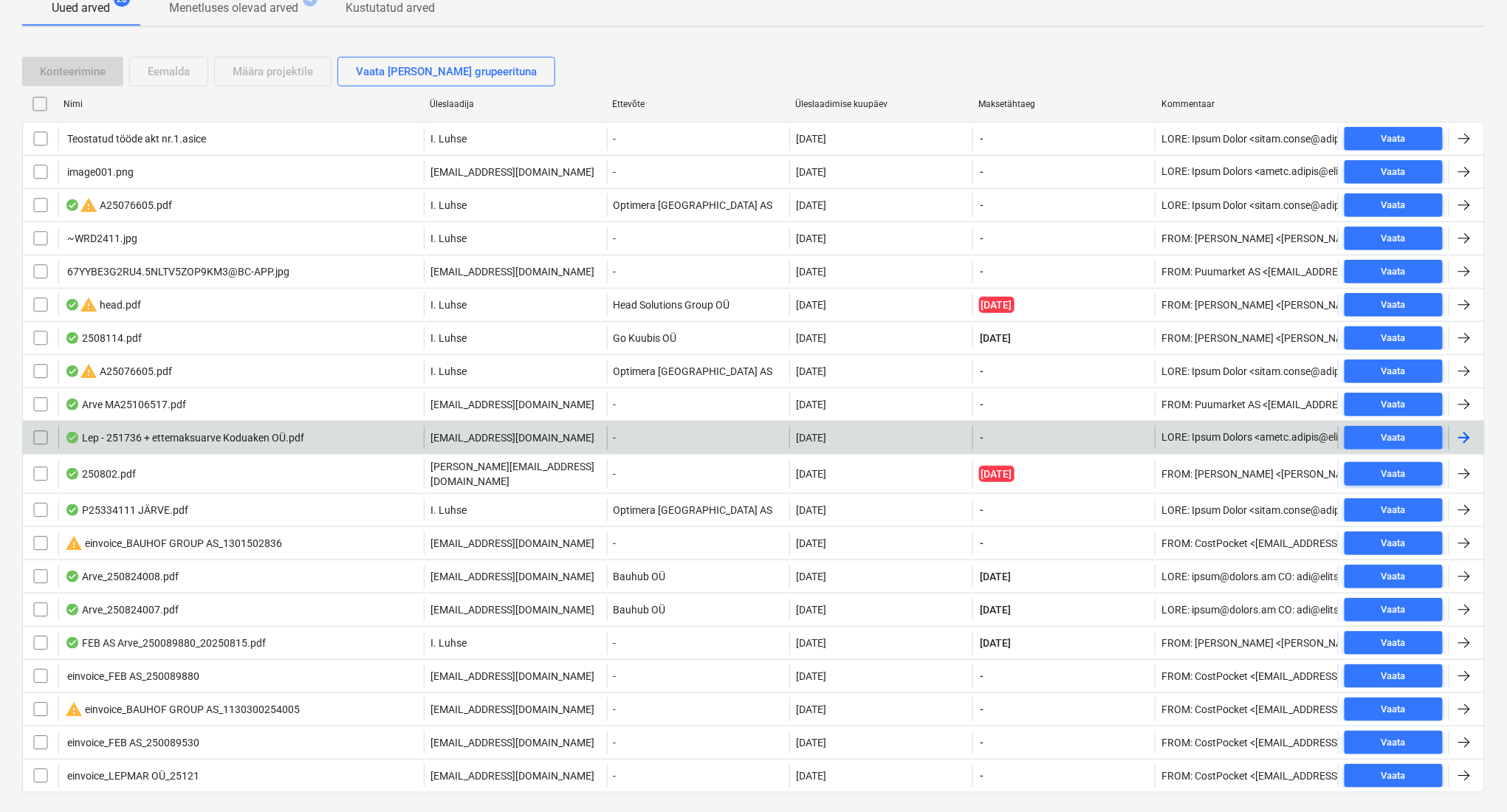
click at [315, 446] on div "Lep - 251736 + ettemaksuarve Koduaken OÜ.pdf" at bounding box center [241, 437] width 365 height 24
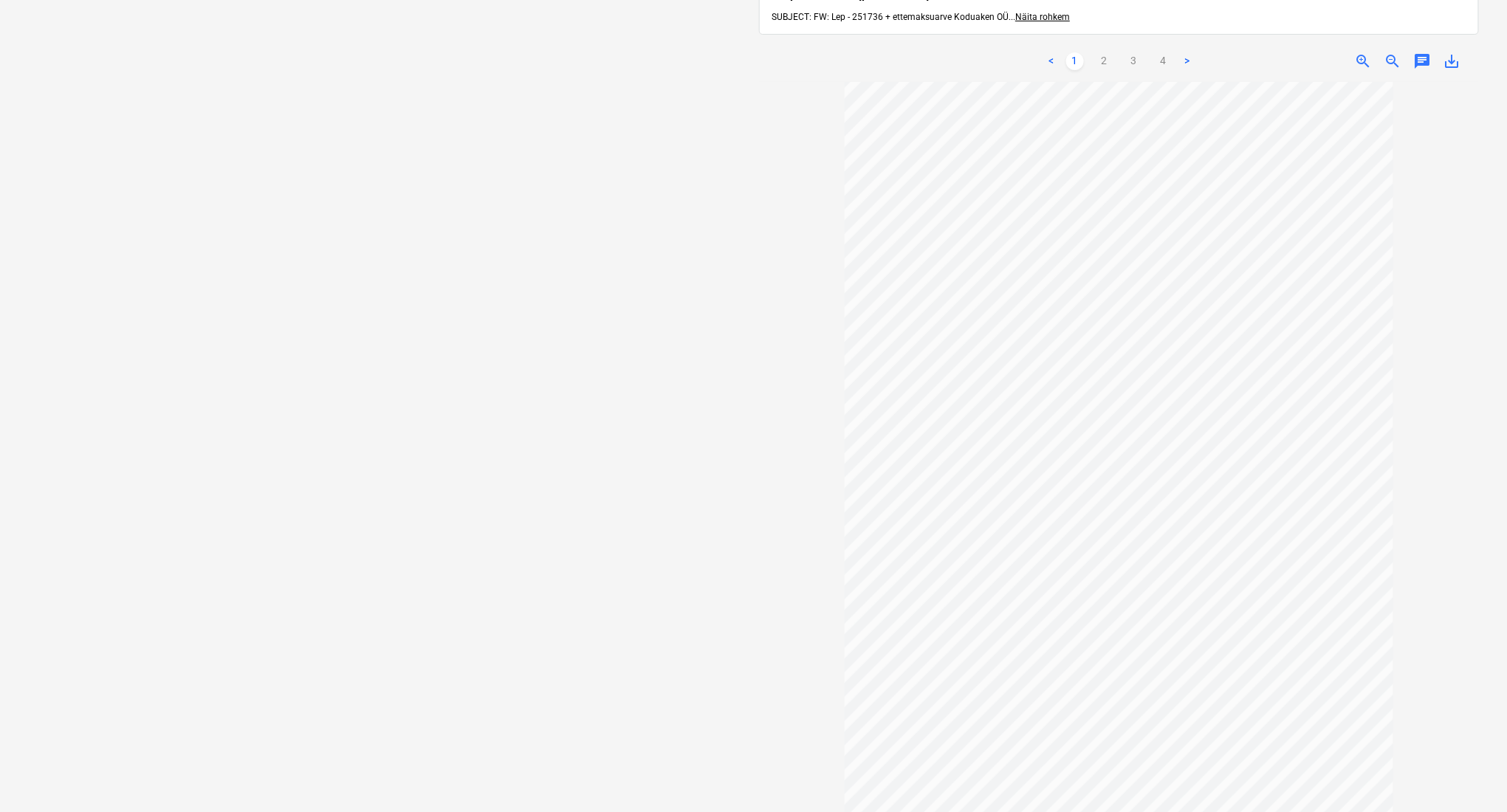
scroll to position [193, 0]
click at [740, 161] on div "Valige dokumendi tüüp või projekt help Valige dokumendi tüüp või projekt" at bounding box center [387, 328] width 731 height 945
